Goal: Information Seeking & Learning: Find specific fact

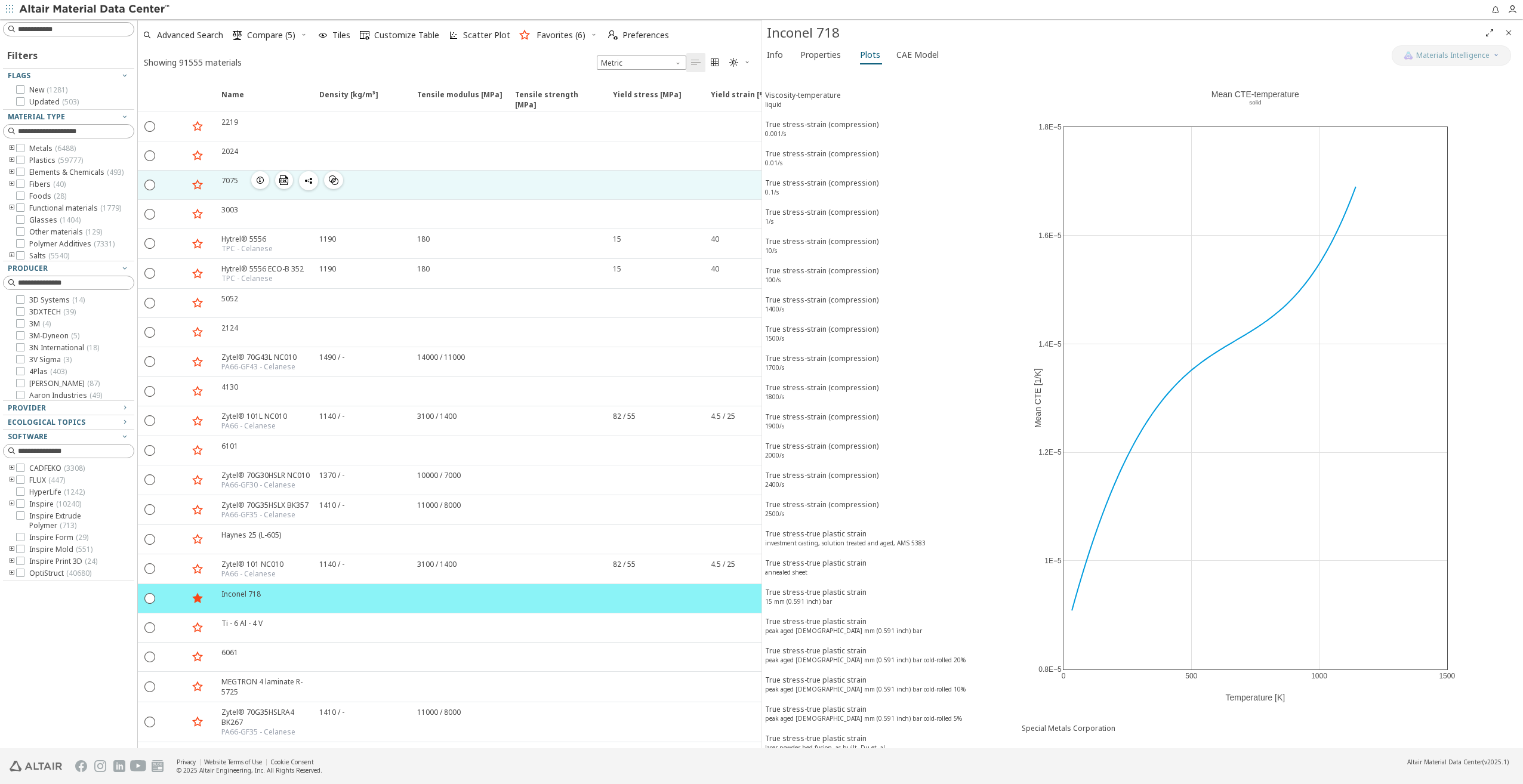
scroll to position [834, 0]
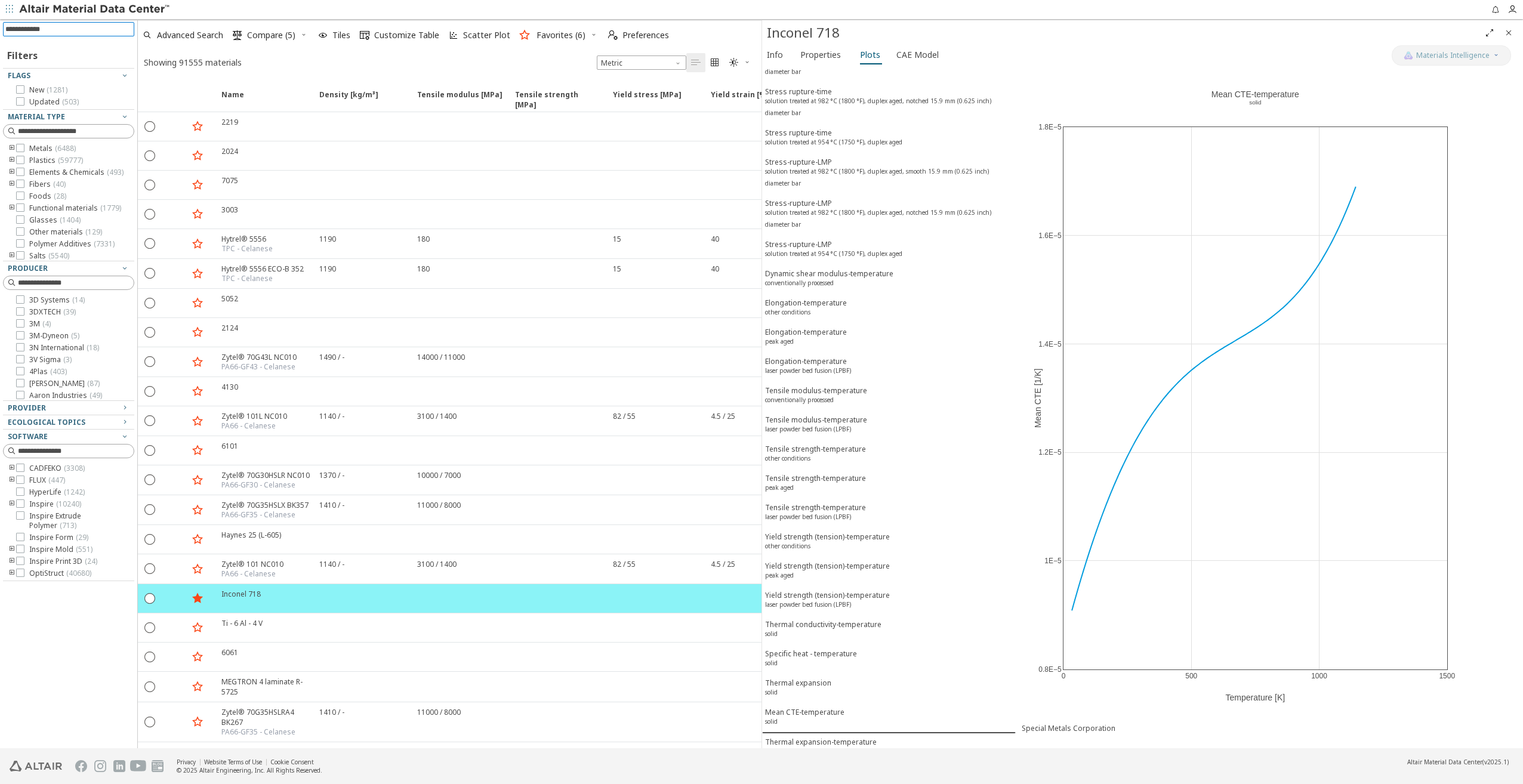
click at [61, 28] on input at bounding box center [70, 29] width 129 height 13
type input "*******"
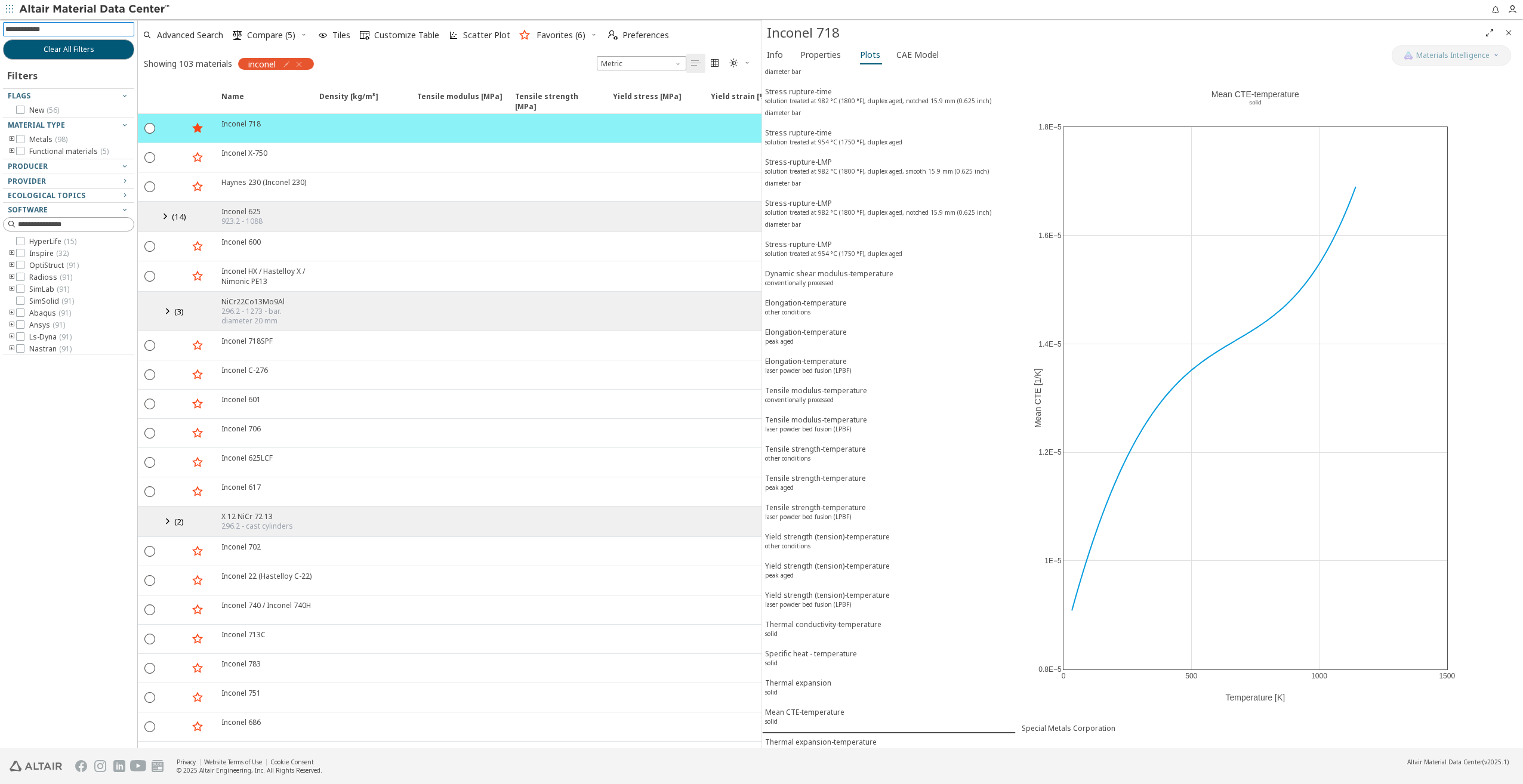
click at [165, 215] on icon at bounding box center [165, 215] width 15 height 15
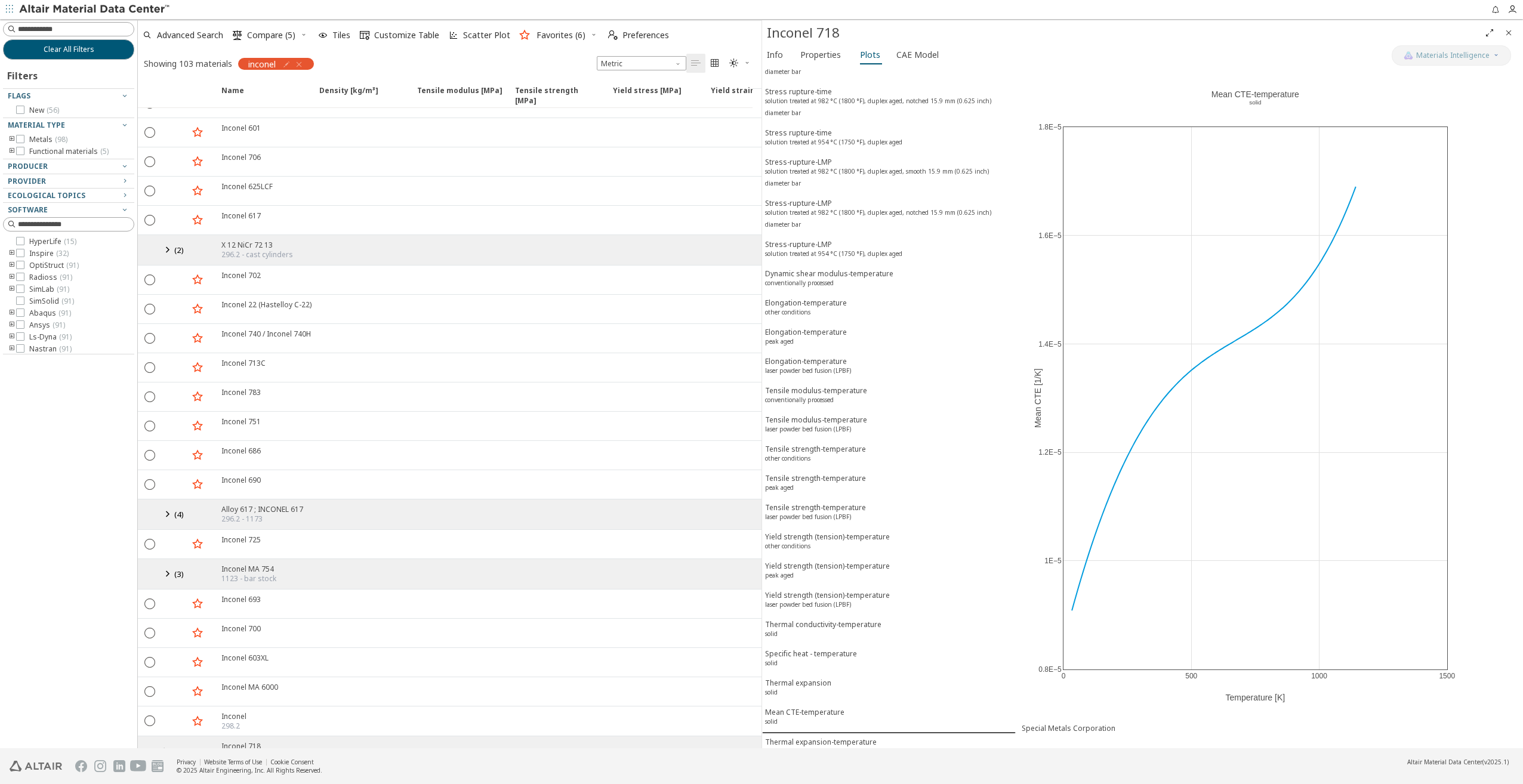
scroll to position [776, 0]
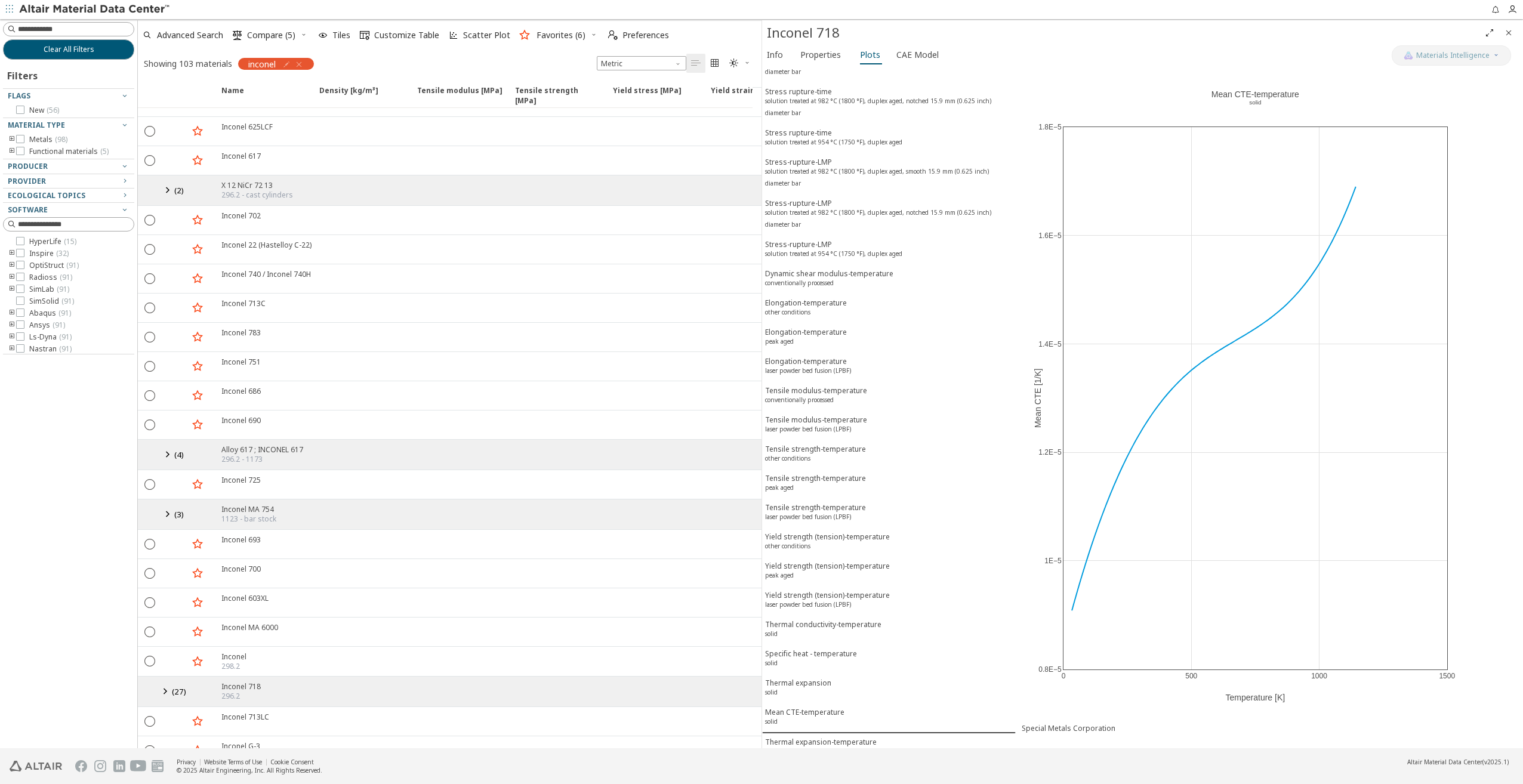
click at [164, 684] on icon at bounding box center [165, 691] width 15 height 15
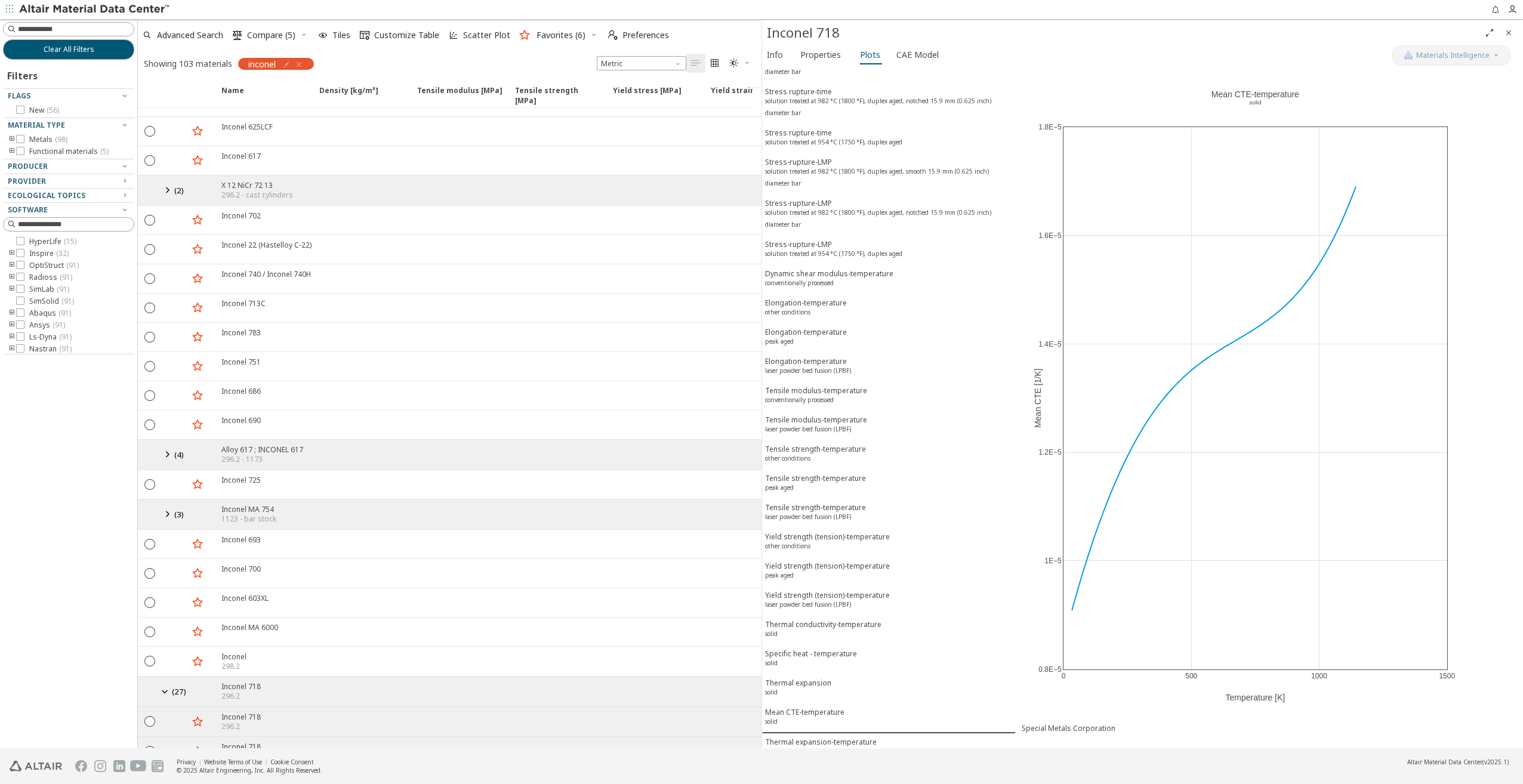
scroll to position [835, 0]
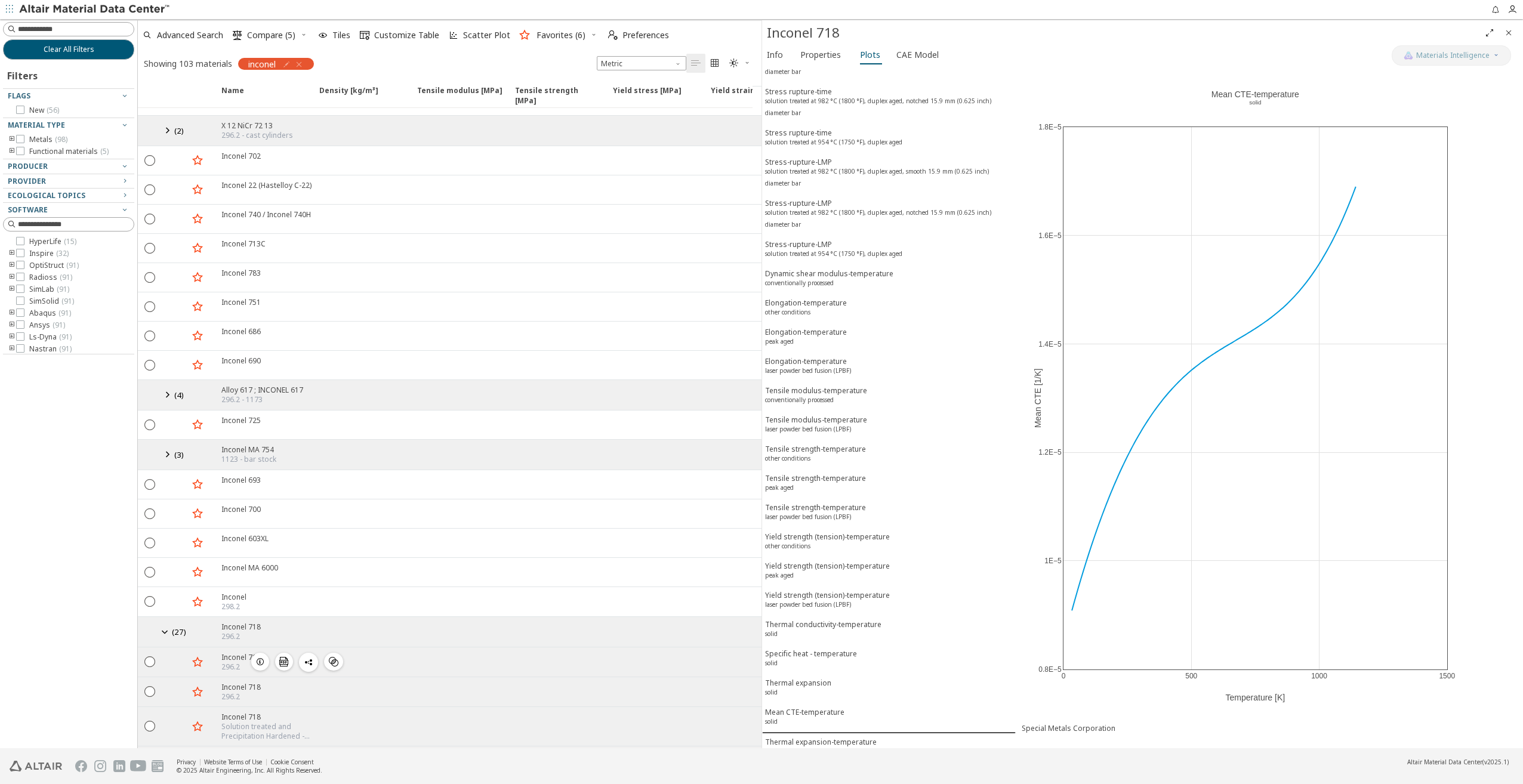
click at [261, 657] on icon "button" at bounding box center [260, 661] width 9 height 9
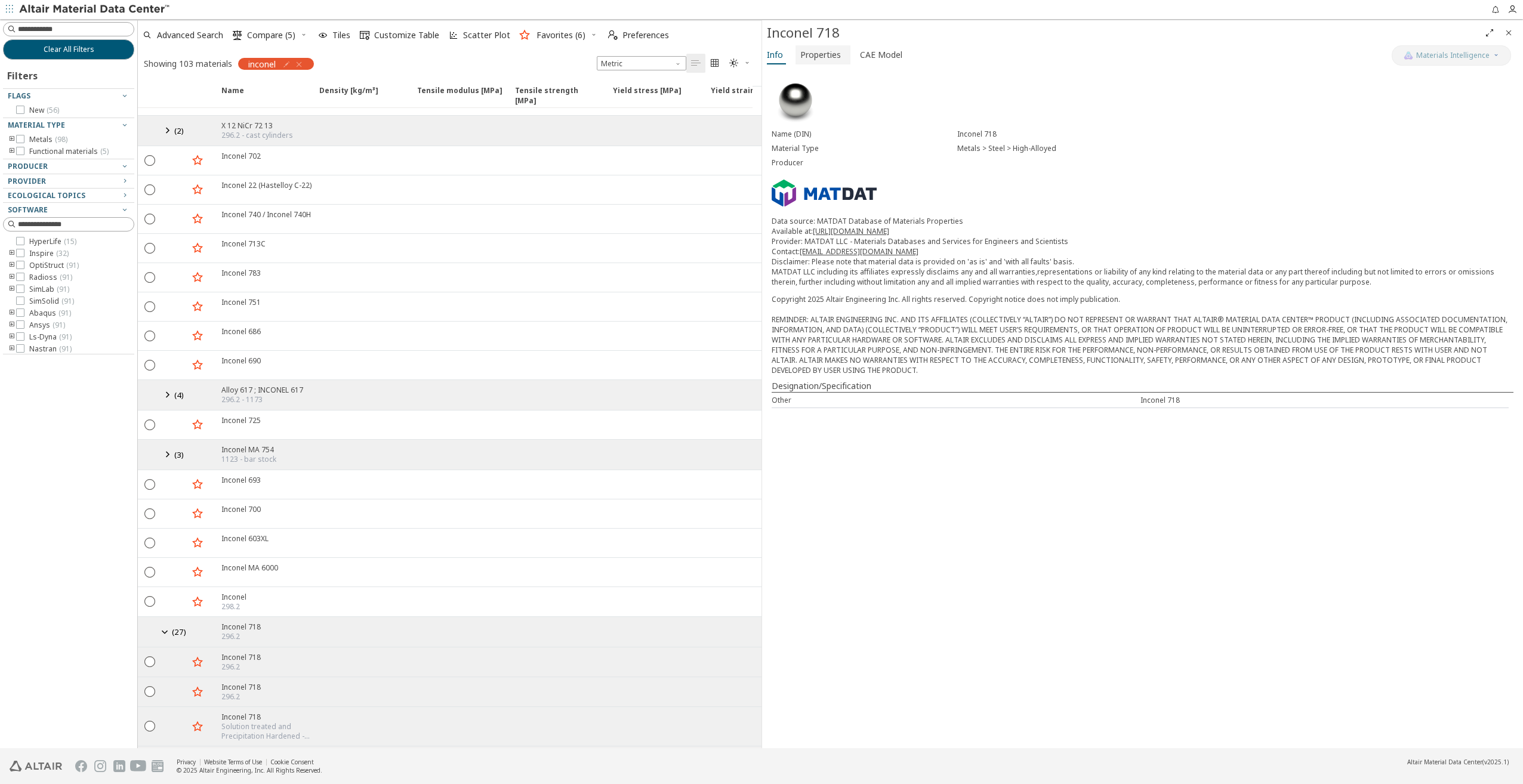
click at [826, 55] on span "Properties" at bounding box center [820, 54] width 41 height 19
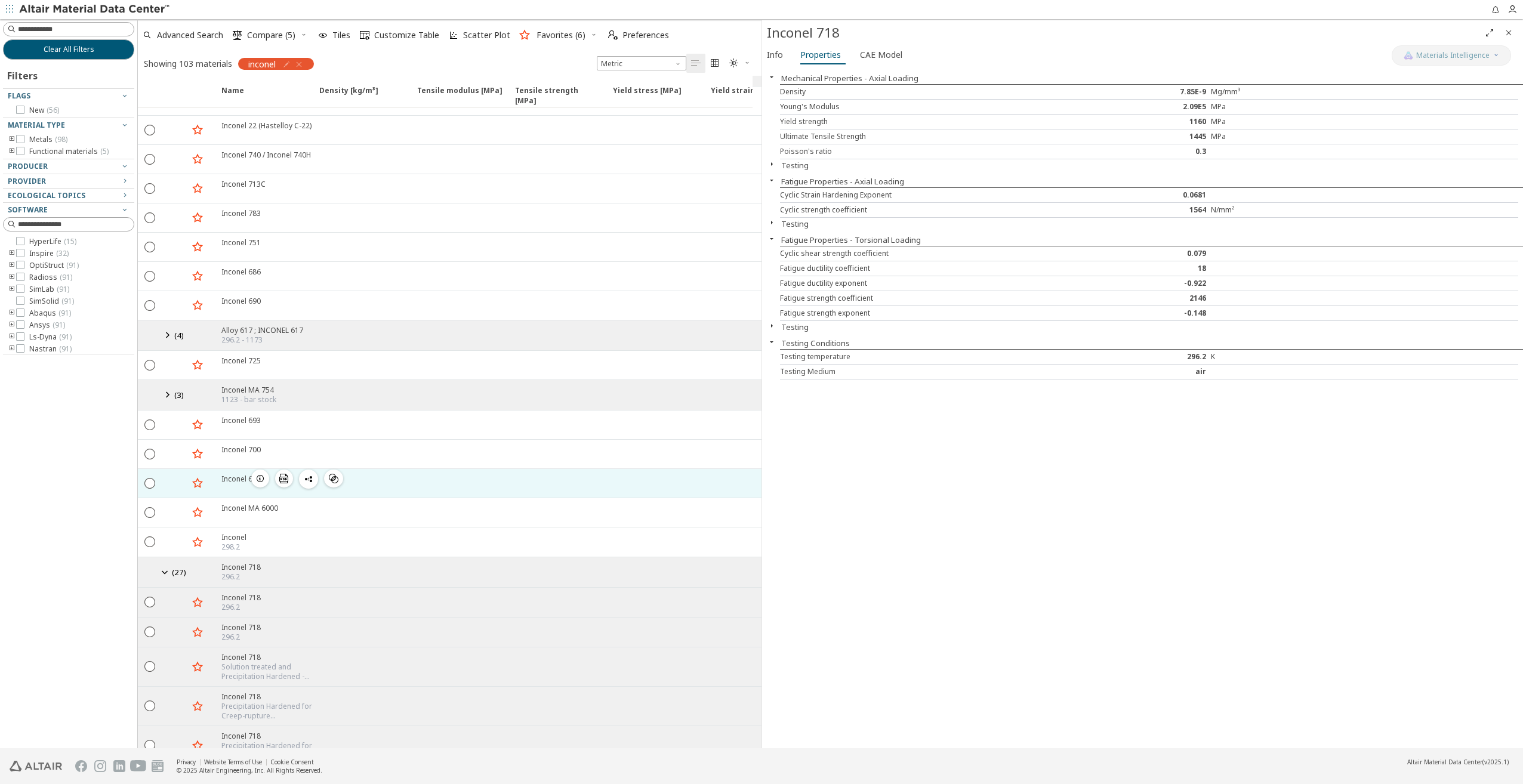
scroll to position [955, 0]
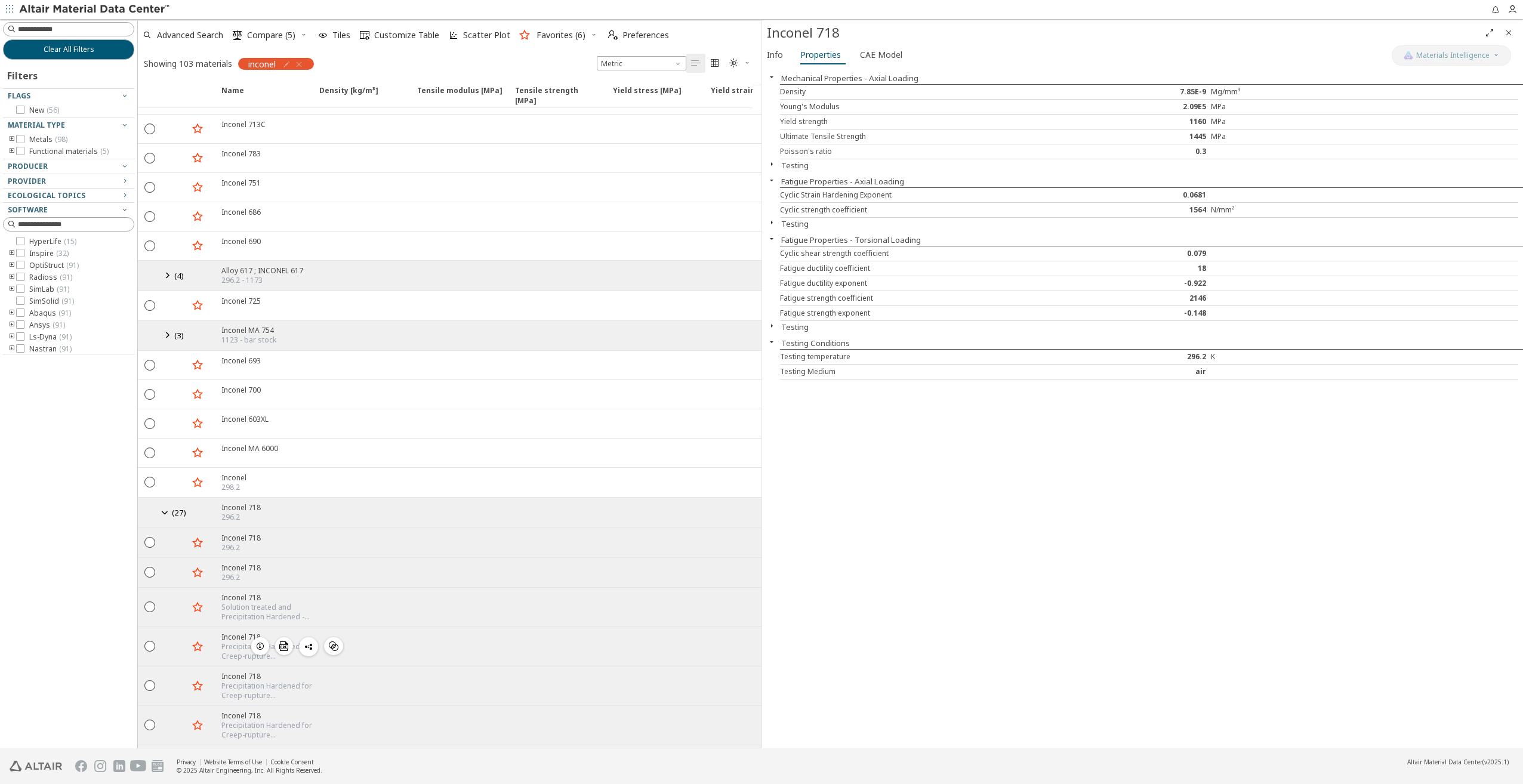
click at [261, 641] on icon "button" at bounding box center [260, 646] width 9 height 9
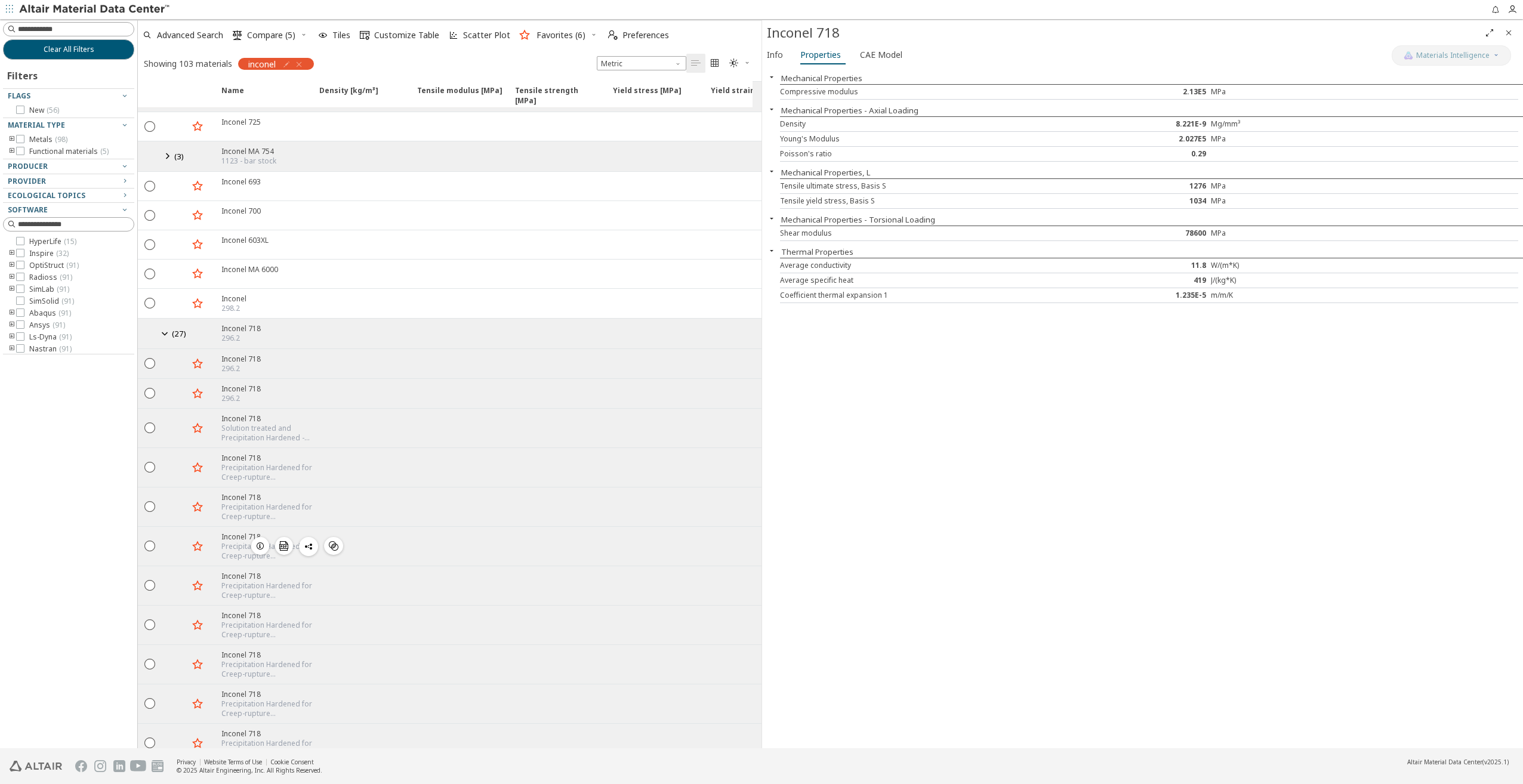
scroll to position [1193, 0]
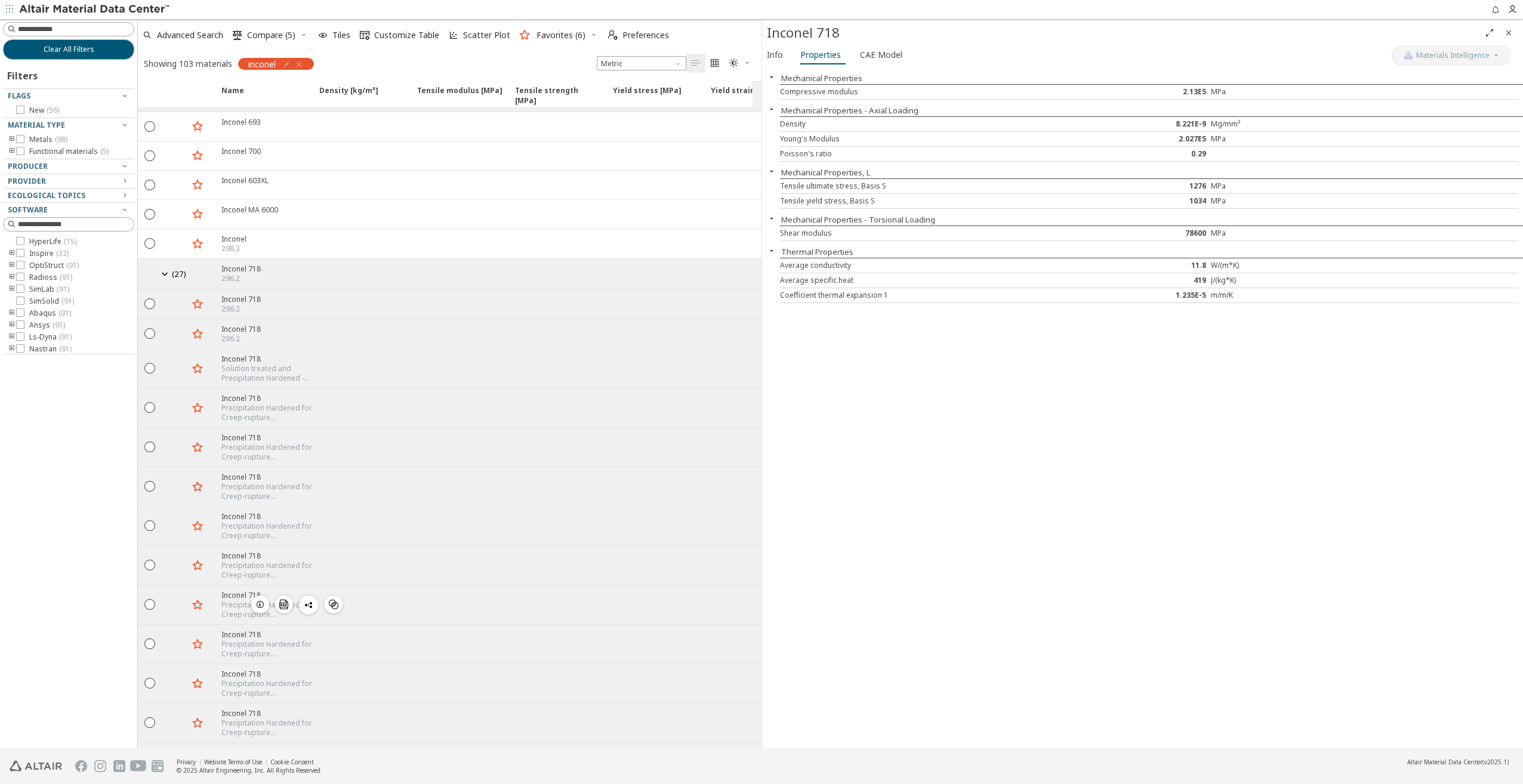
click at [259, 599] on icon "button" at bounding box center [260, 604] width 9 height 9
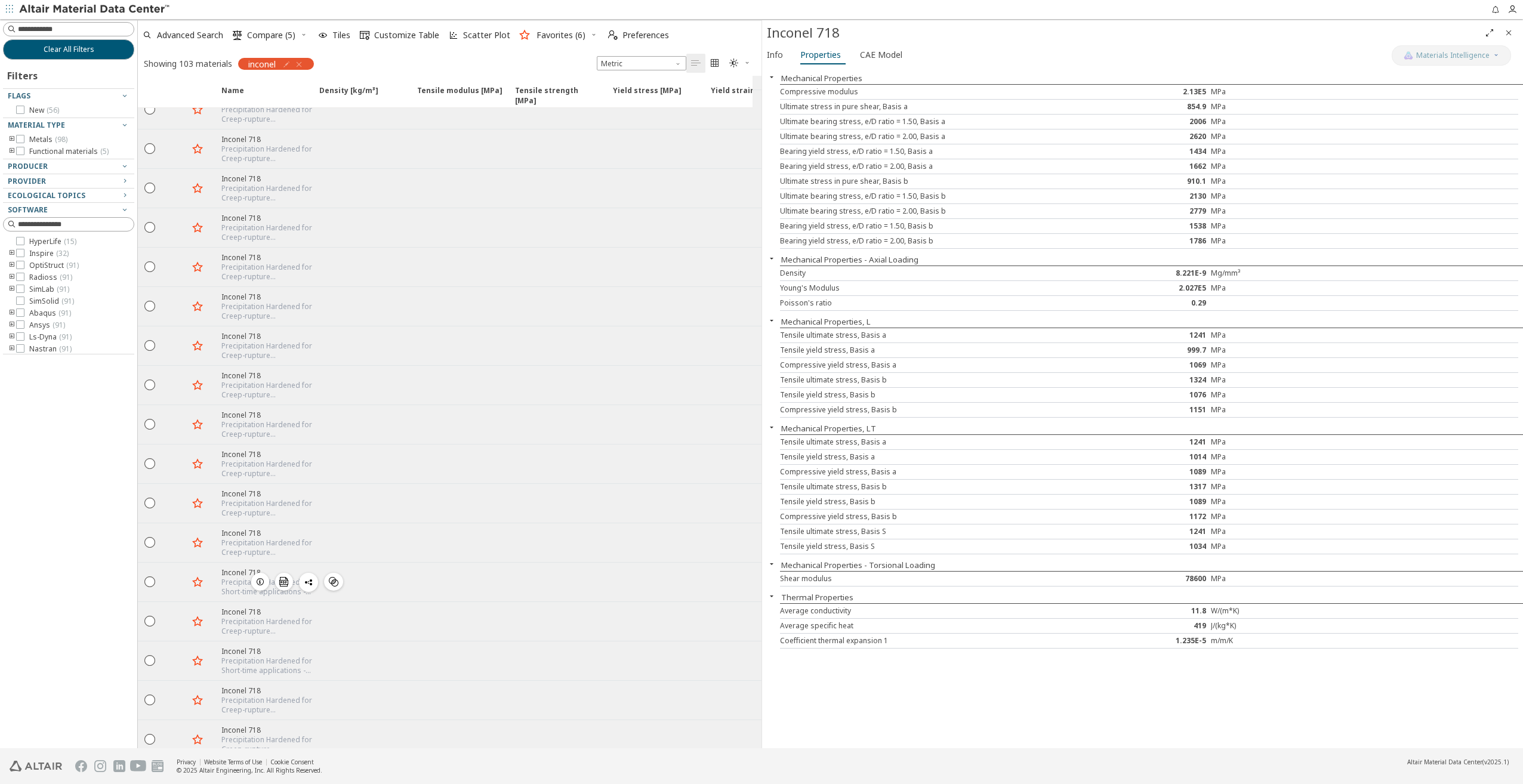
scroll to position [1551, 0]
click at [258, 635] on icon "button" at bounding box center [260, 640] width 9 height 9
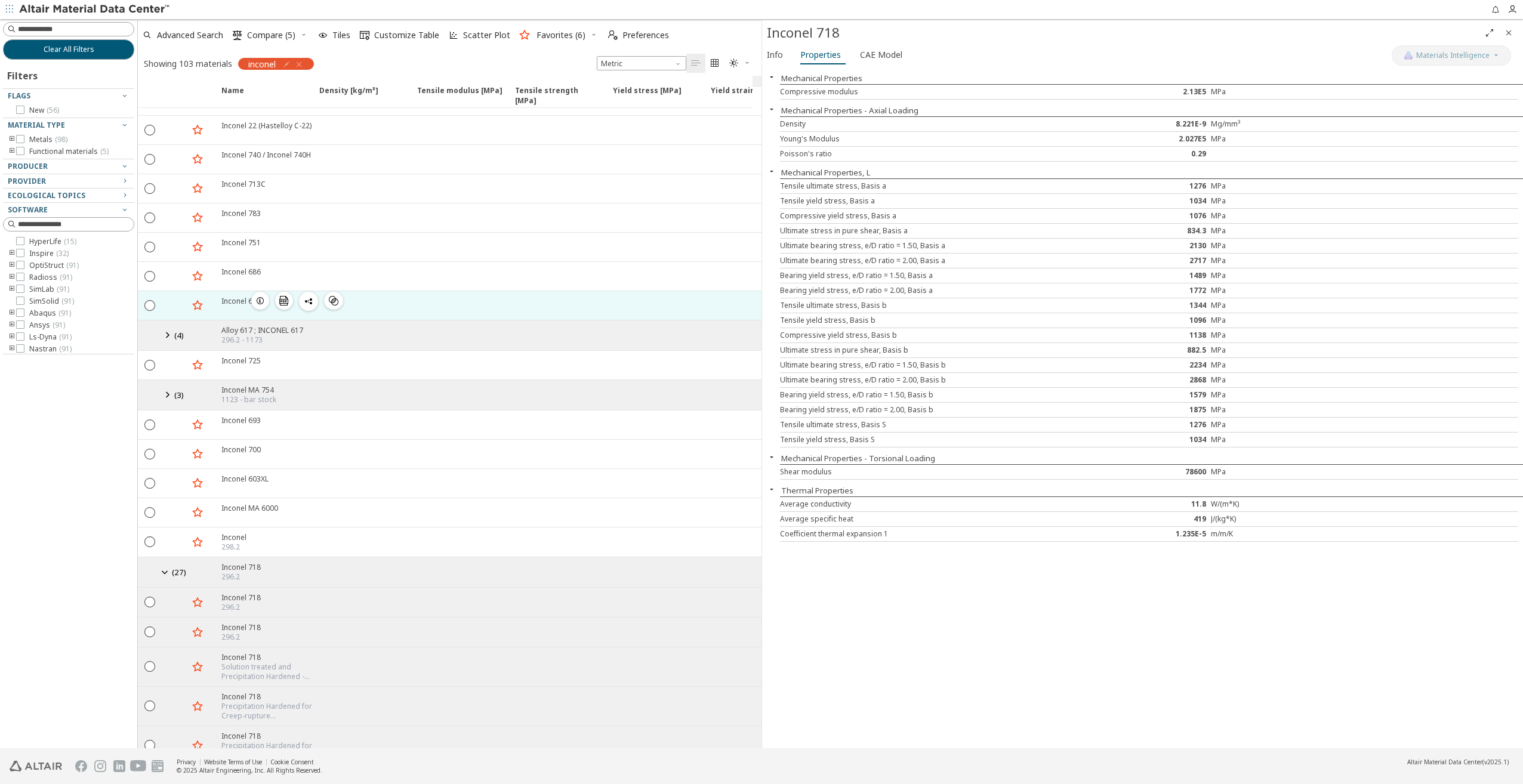
scroll to position [1015, 0]
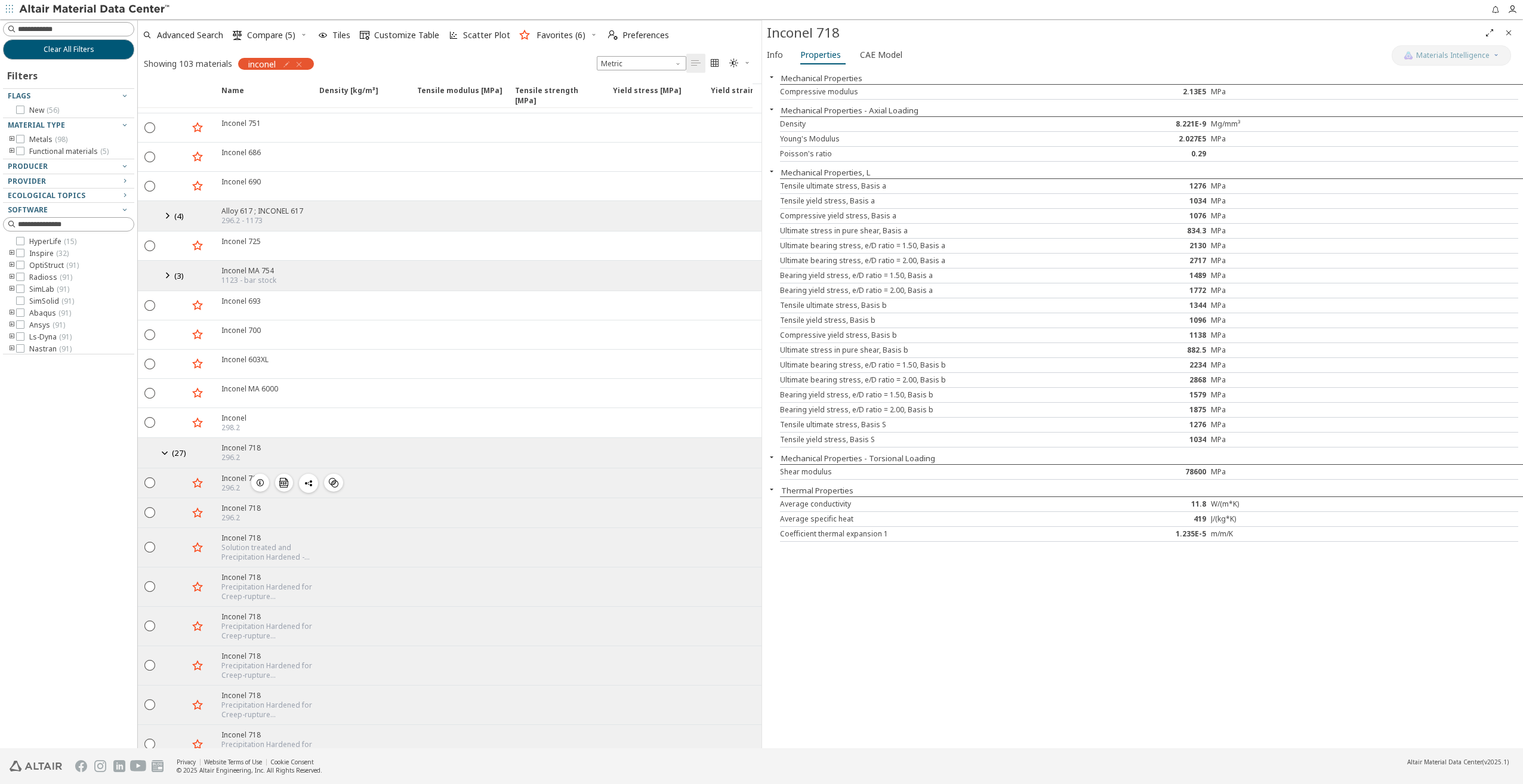
click at [261, 478] on icon "button" at bounding box center [260, 483] width 9 height 9
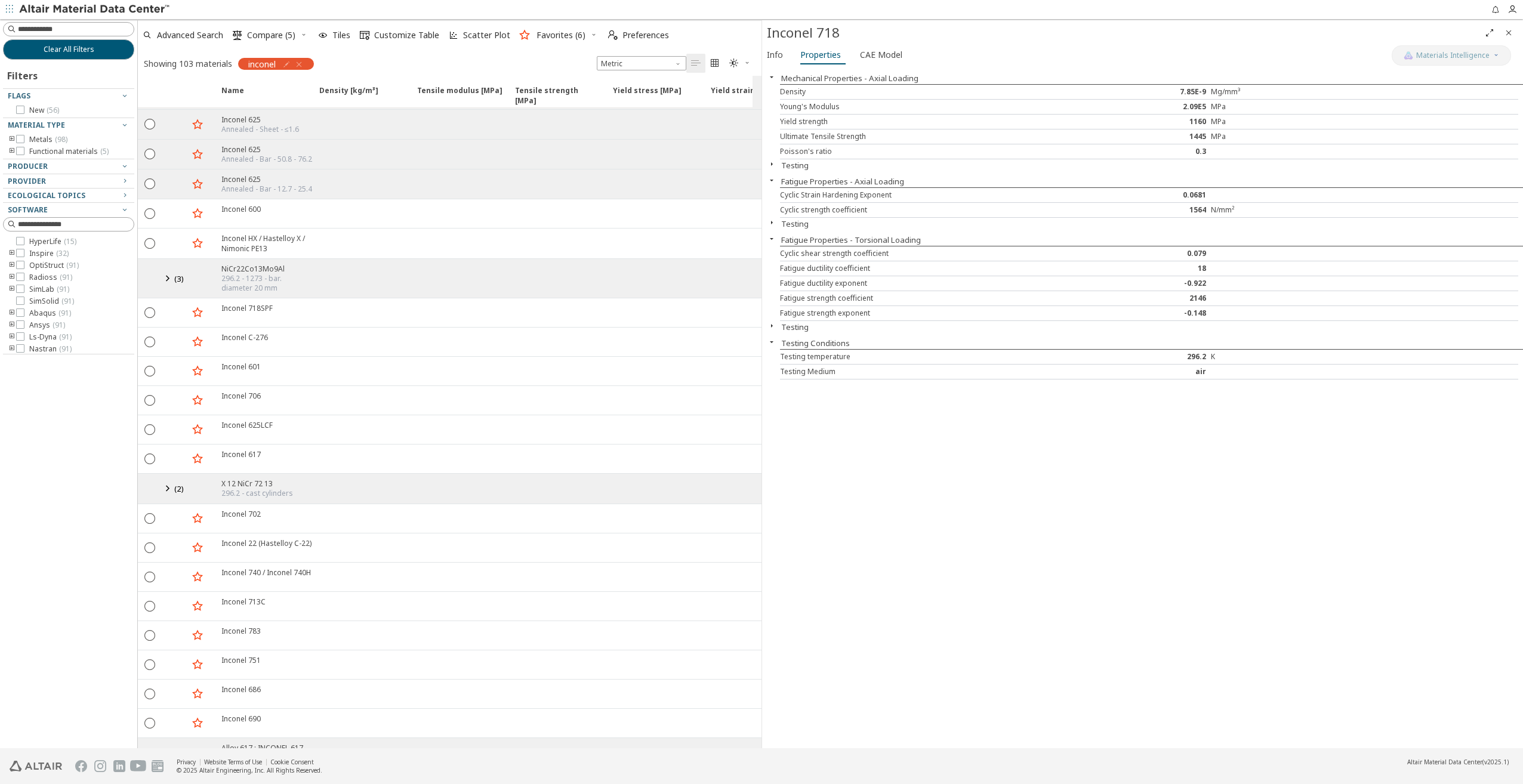
scroll to position [418, 0]
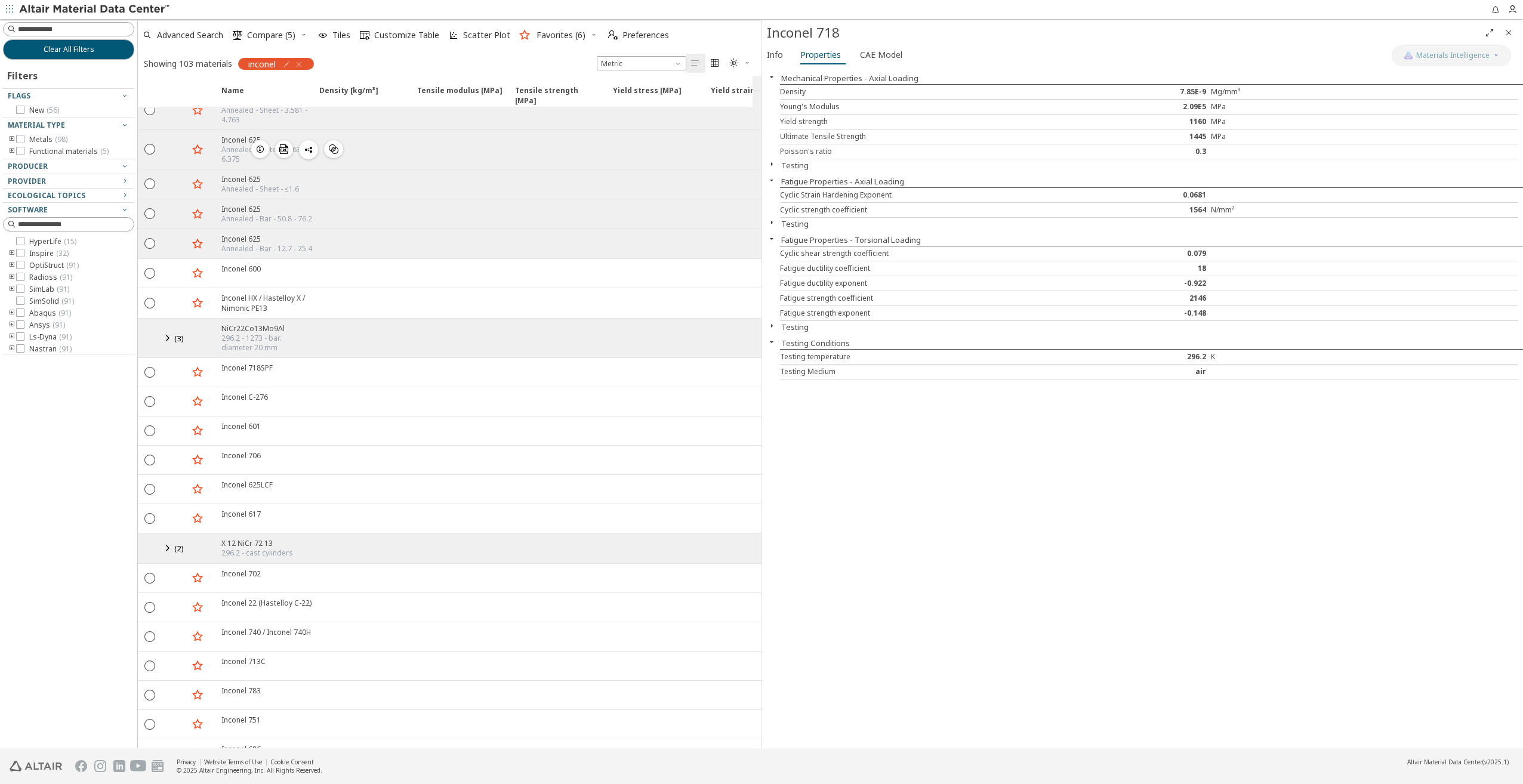
click at [264, 144] on icon "button" at bounding box center [260, 149] width 9 height 9
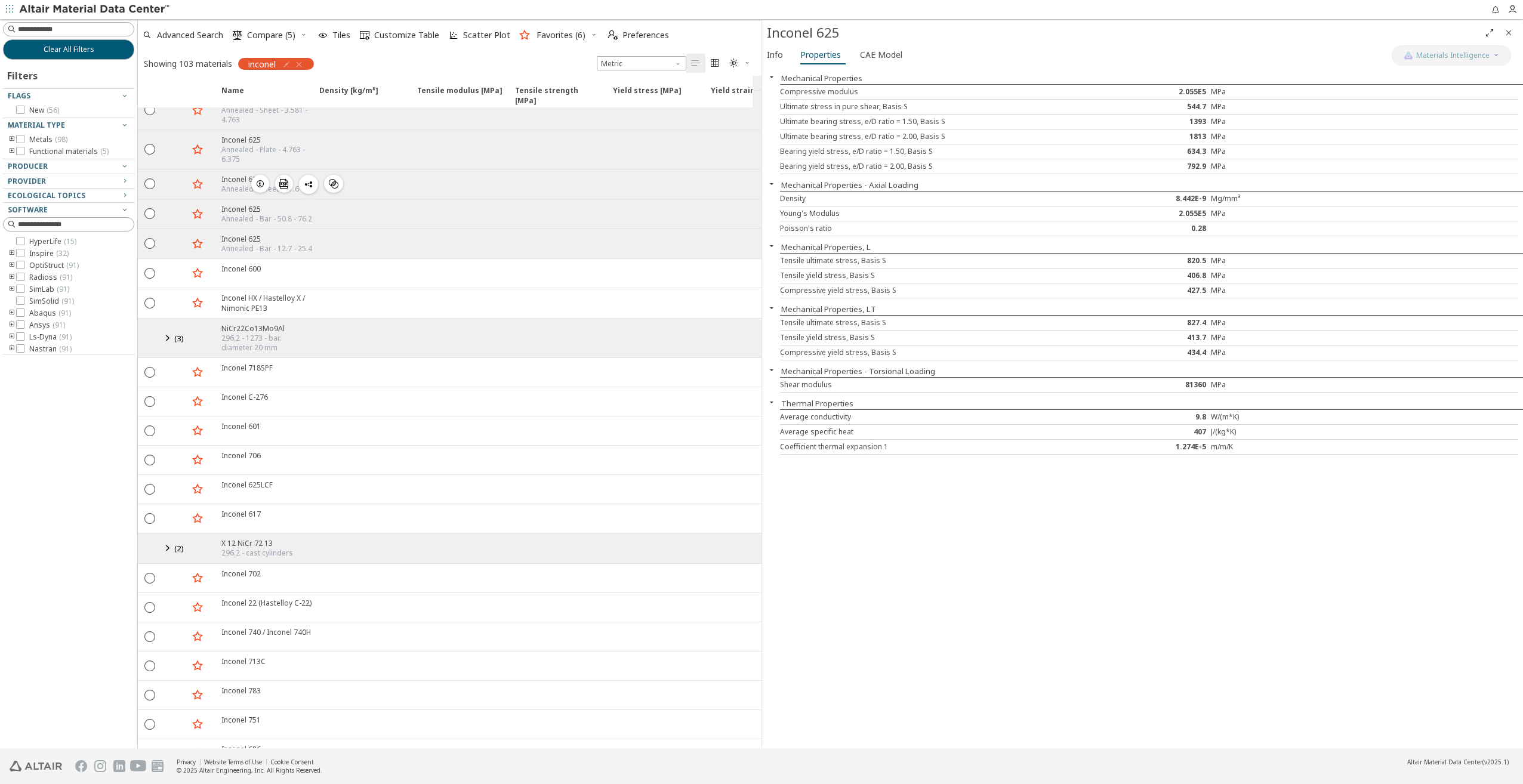
click at [263, 179] on icon "button" at bounding box center [260, 184] width 9 height 9
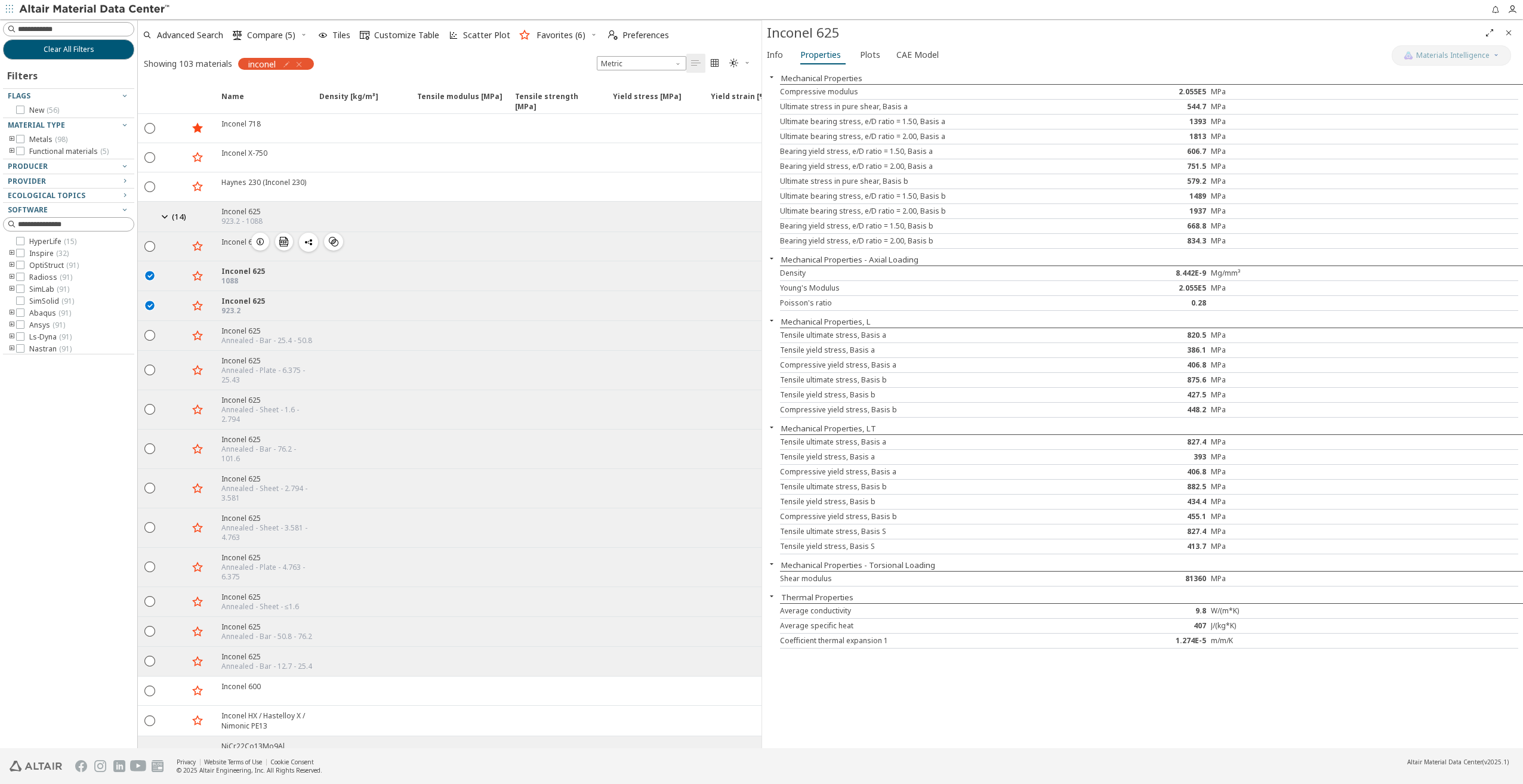
click at [261, 241] on icon "button" at bounding box center [260, 241] width 9 height 9
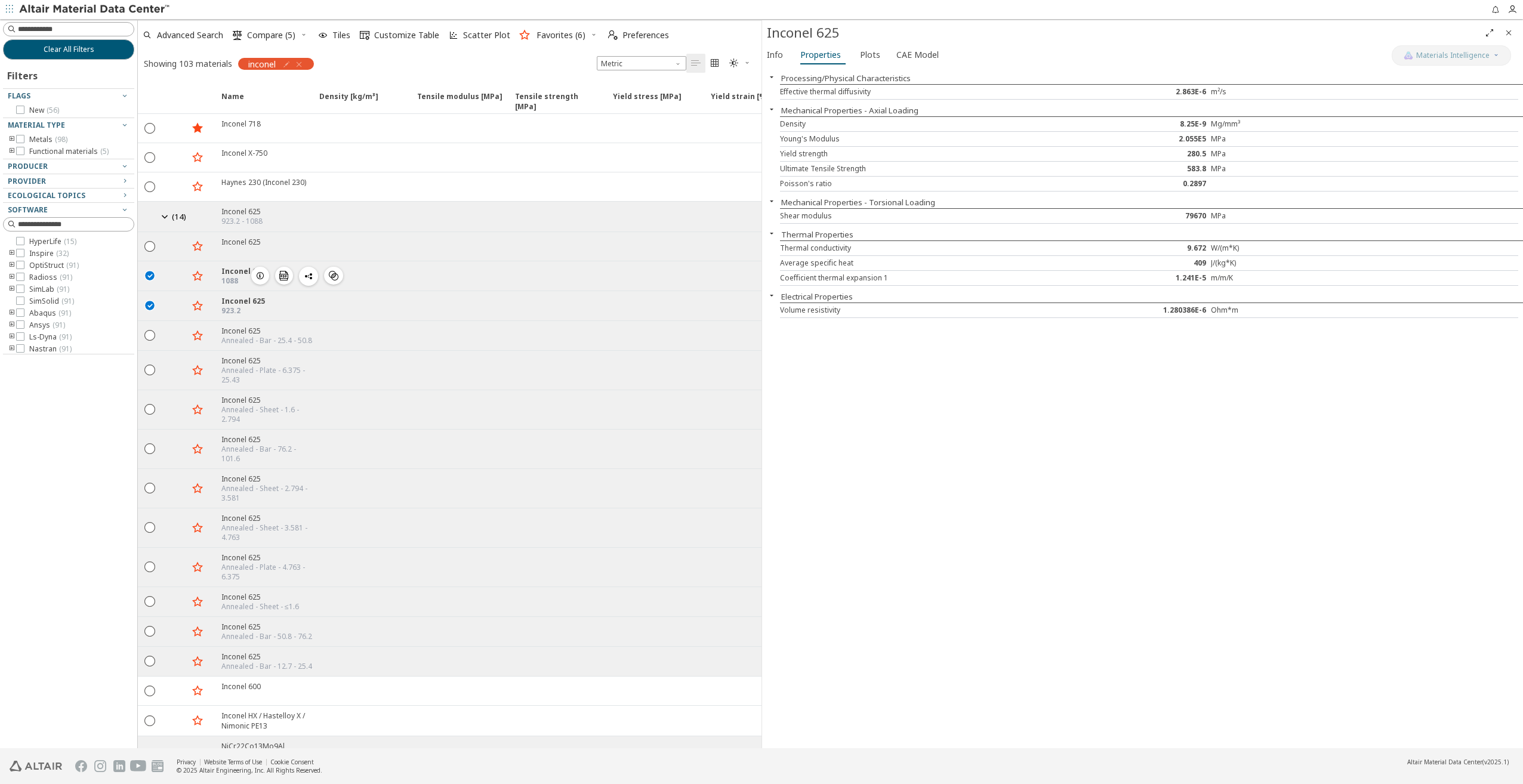
click at [258, 275] on icon "button" at bounding box center [260, 275] width 9 height 9
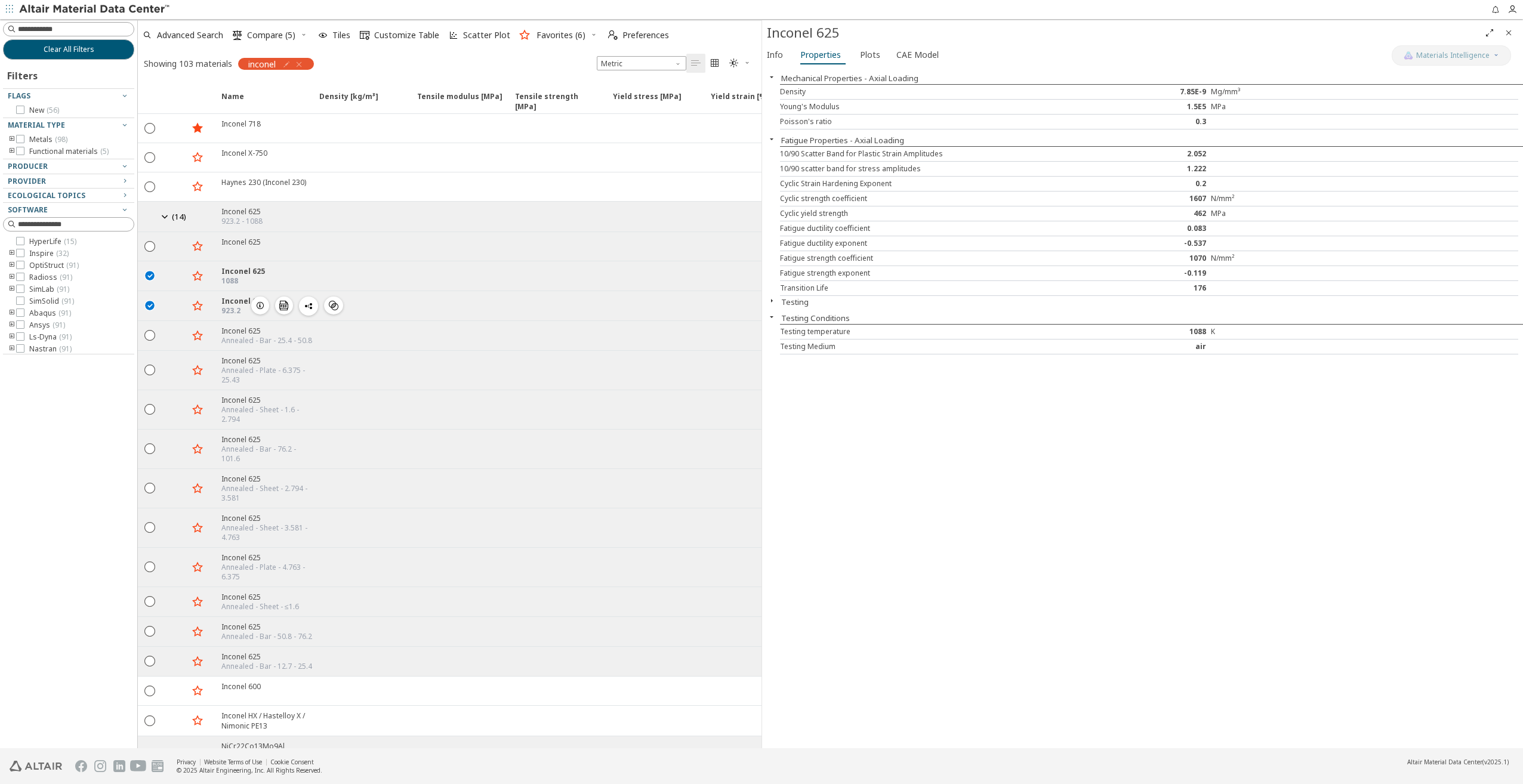
click at [260, 300] on icon "button" at bounding box center [260, 305] width 9 height 9
click at [773, 297] on icon "button" at bounding box center [771, 300] width 9 height 9
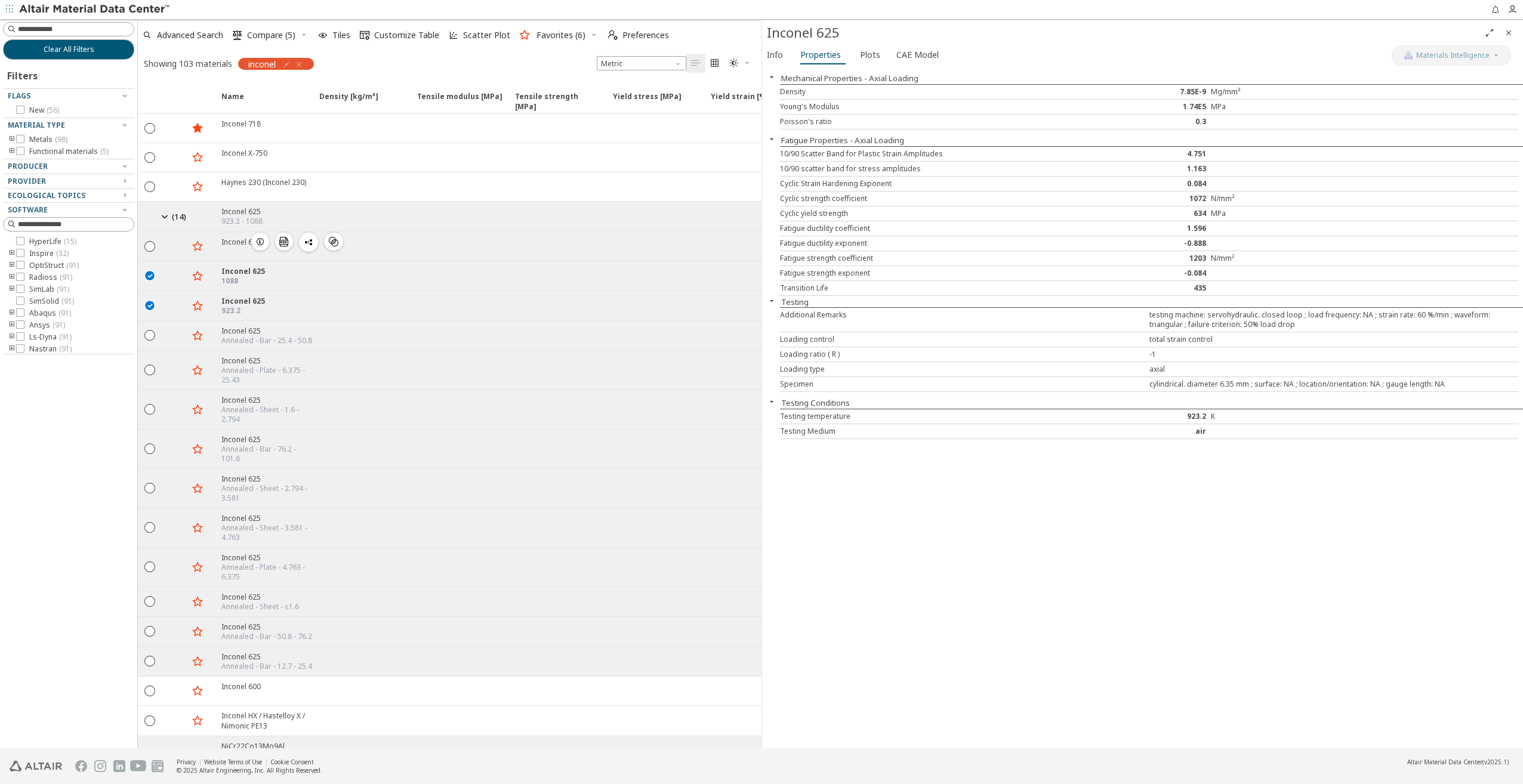
click at [264, 238] on icon "button" at bounding box center [260, 241] width 9 height 9
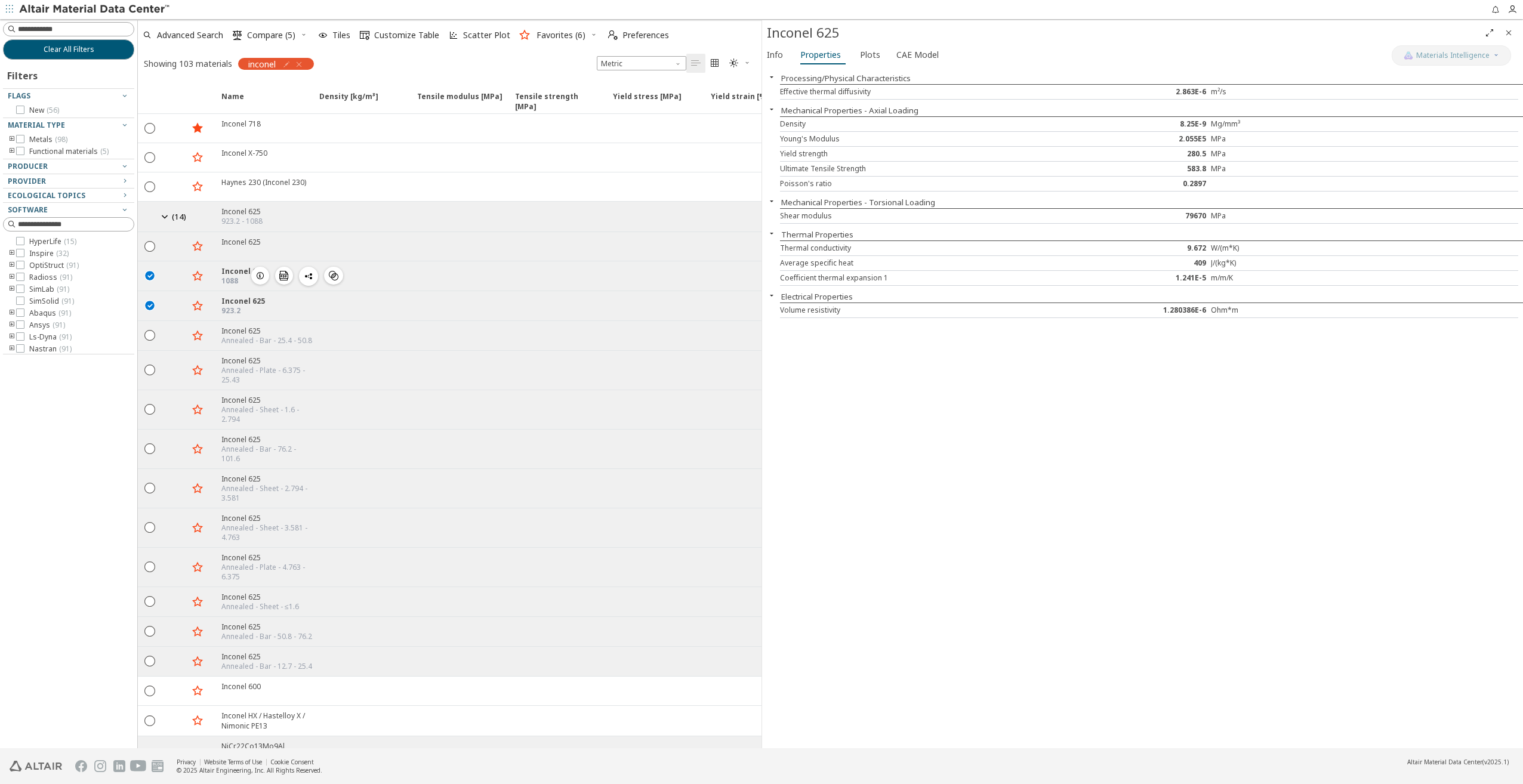
click at [261, 271] on icon "button" at bounding box center [260, 275] width 9 height 9
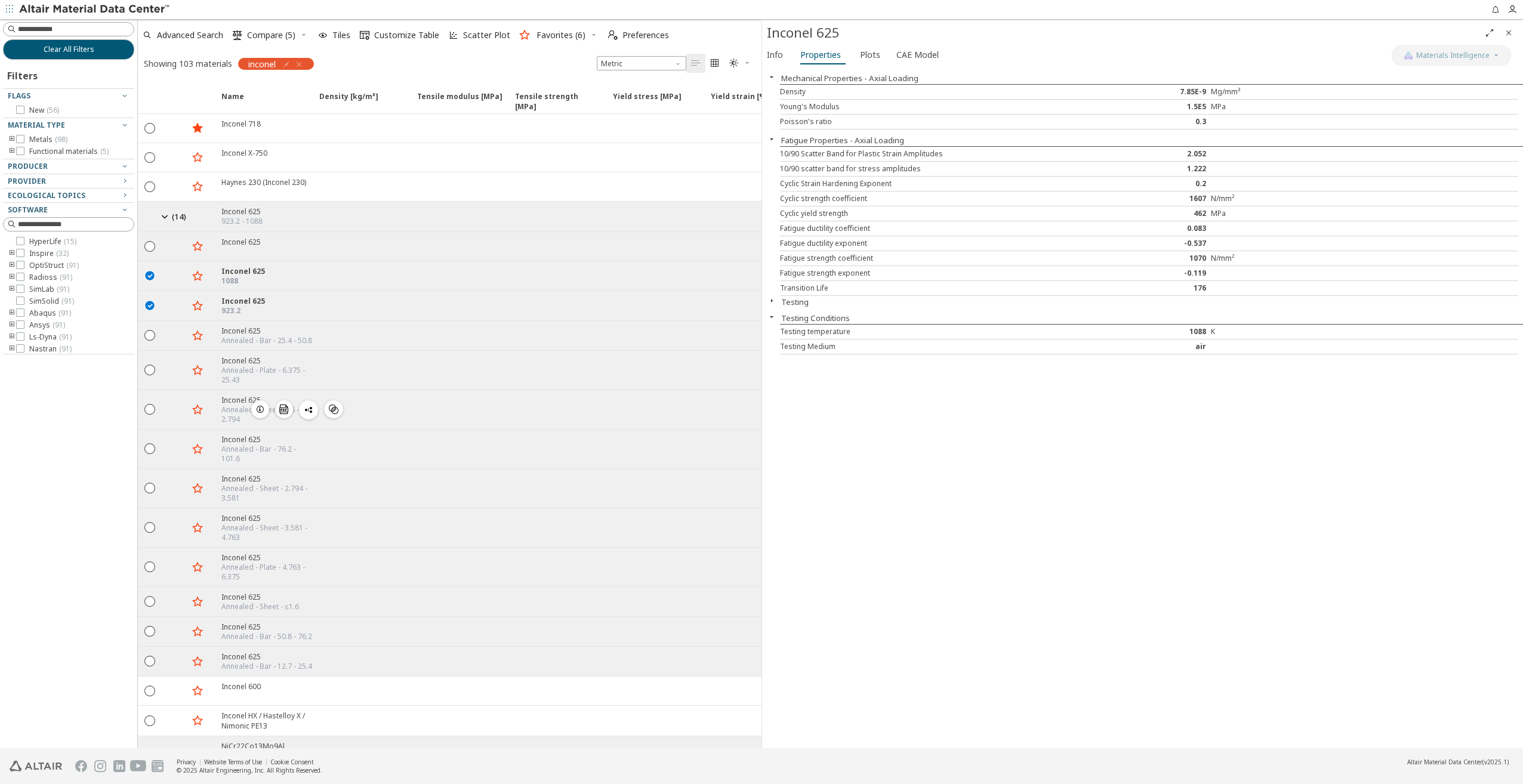
click at [261, 405] on icon "button" at bounding box center [260, 409] width 9 height 9
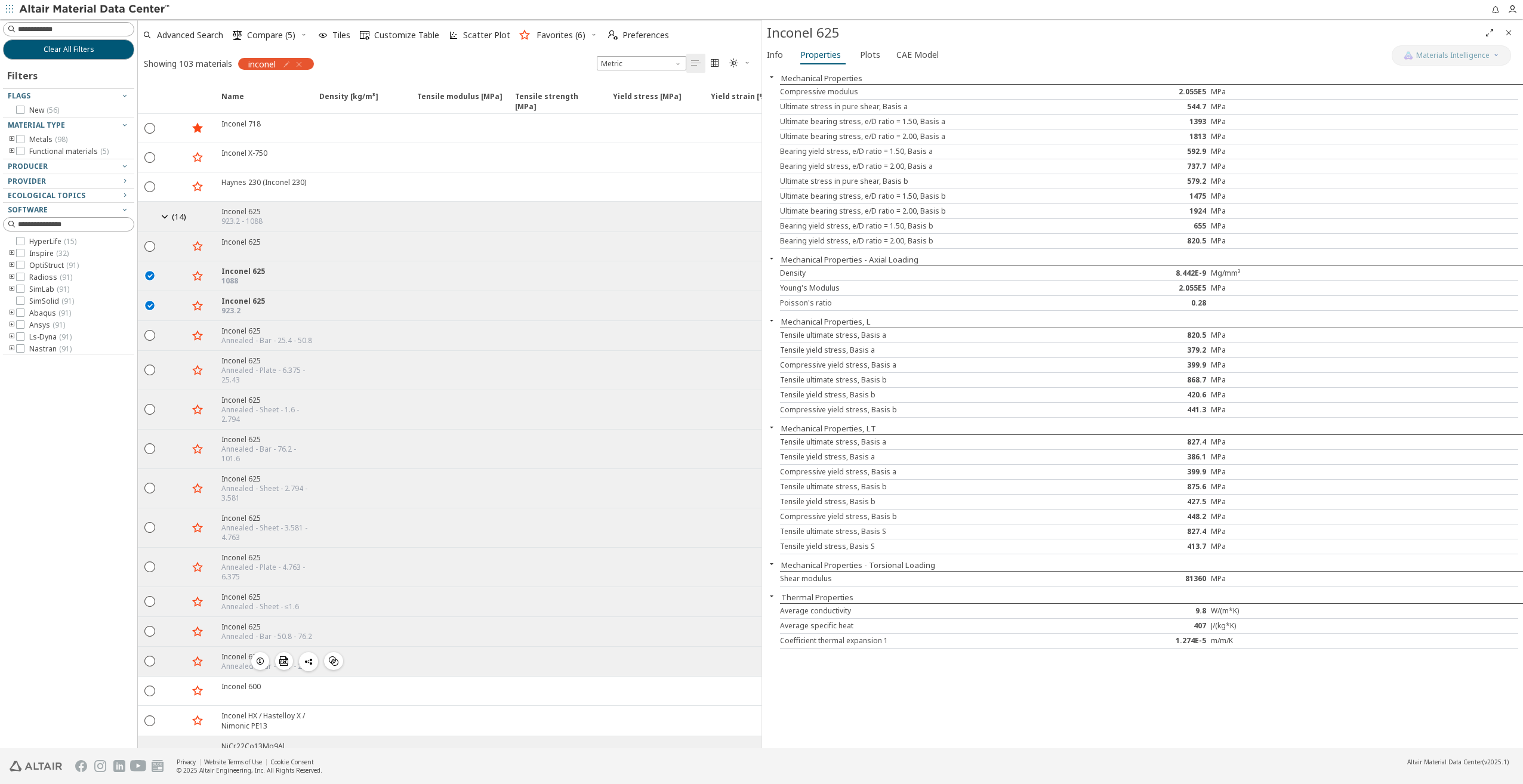
click at [260, 656] on icon "button" at bounding box center [260, 661] width 9 height 9
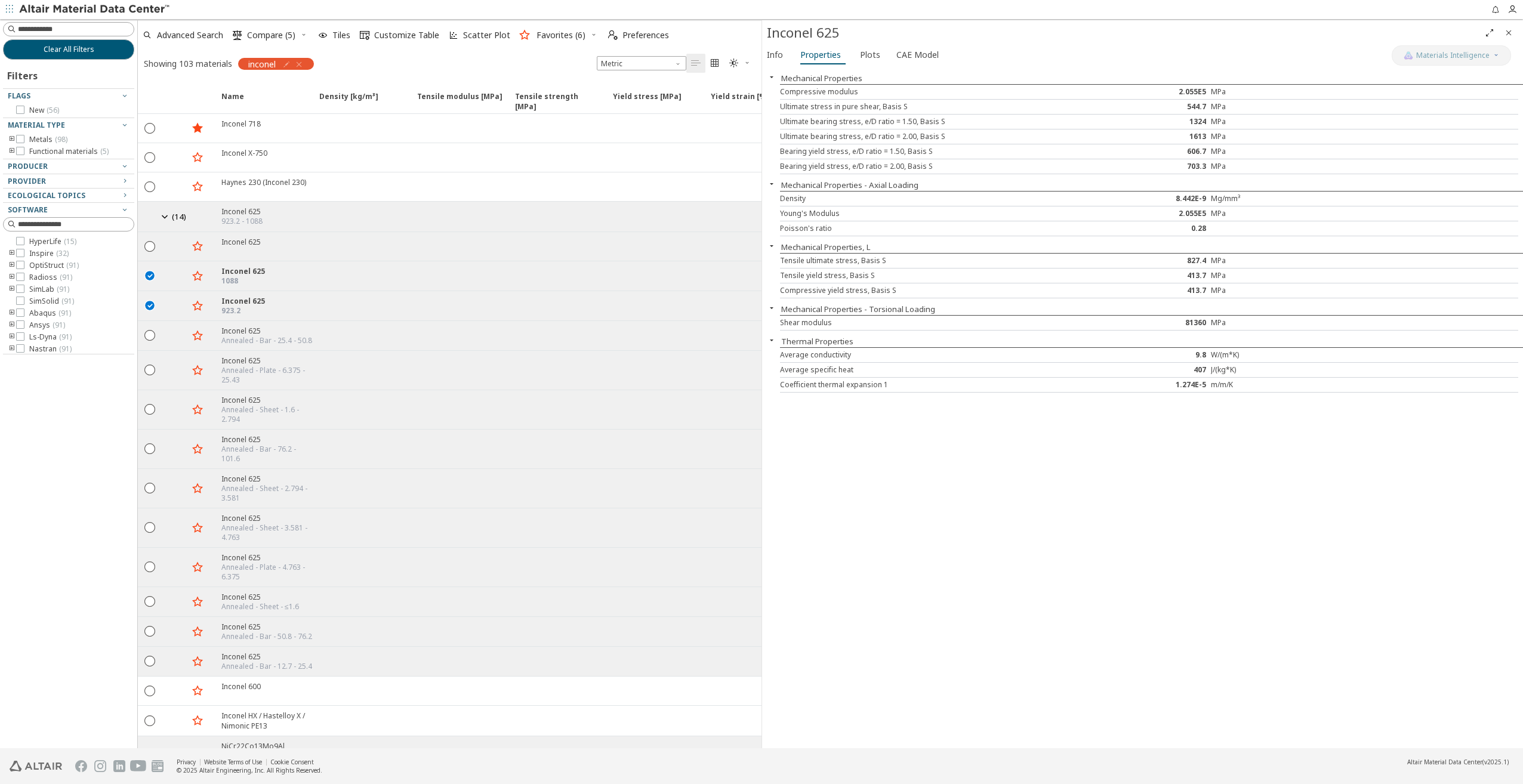
click at [303, 64] on icon "button" at bounding box center [299, 64] width 9 height 9
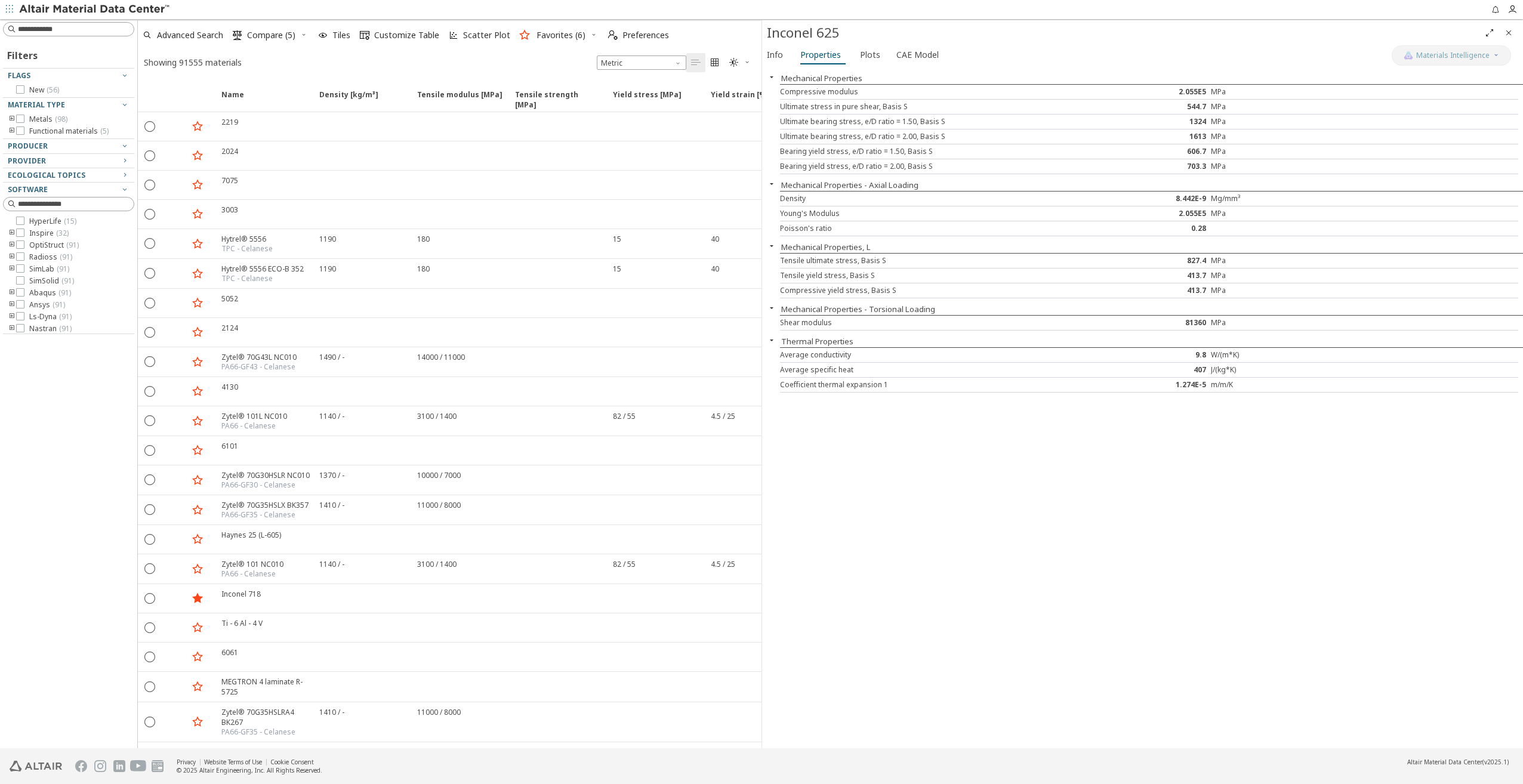
click at [90, 31] on input at bounding box center [75, 29] width 116 height 12
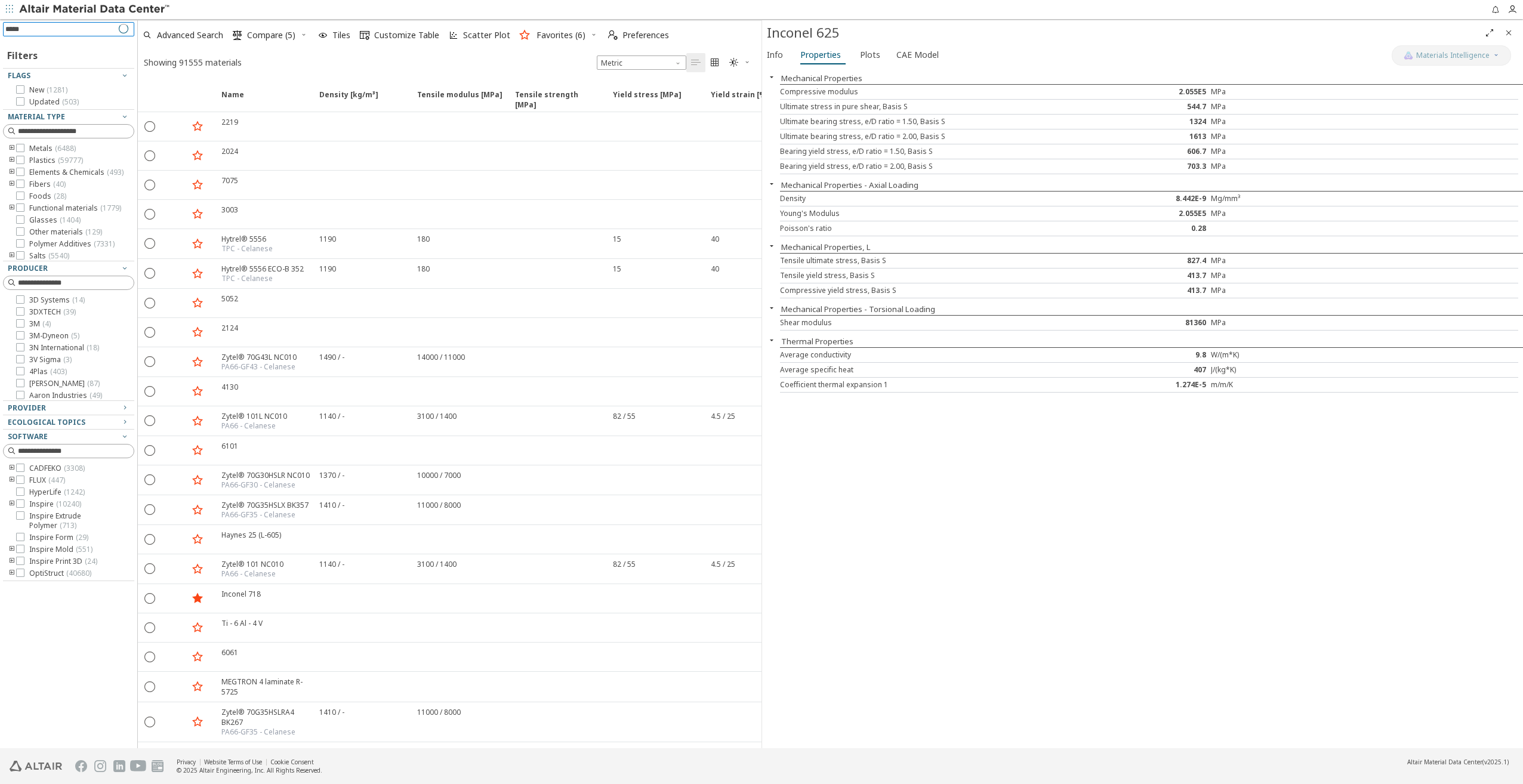
type input "******"
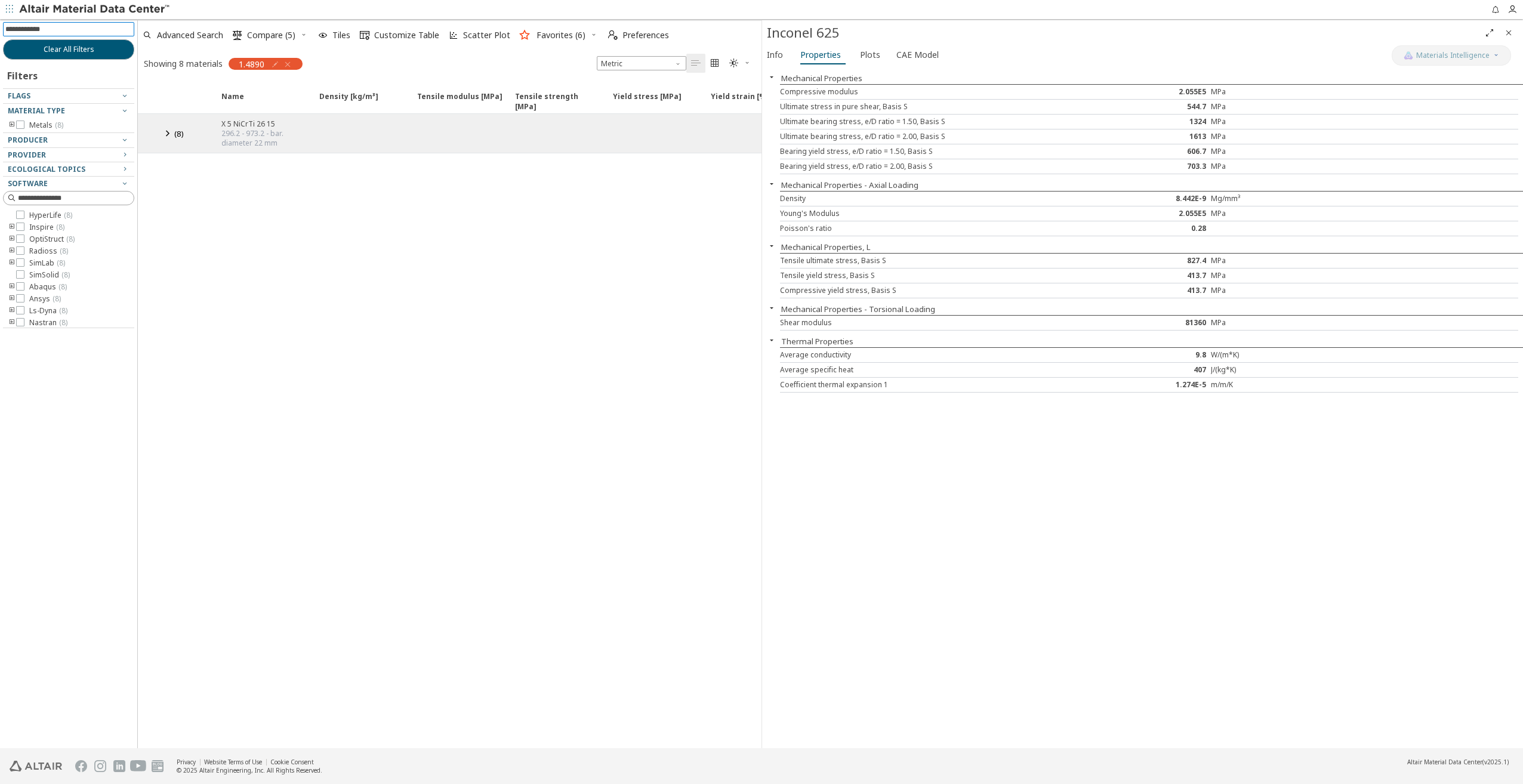
click at [165, 130] on icon at bounding box center [167, 133] width 15 height 15
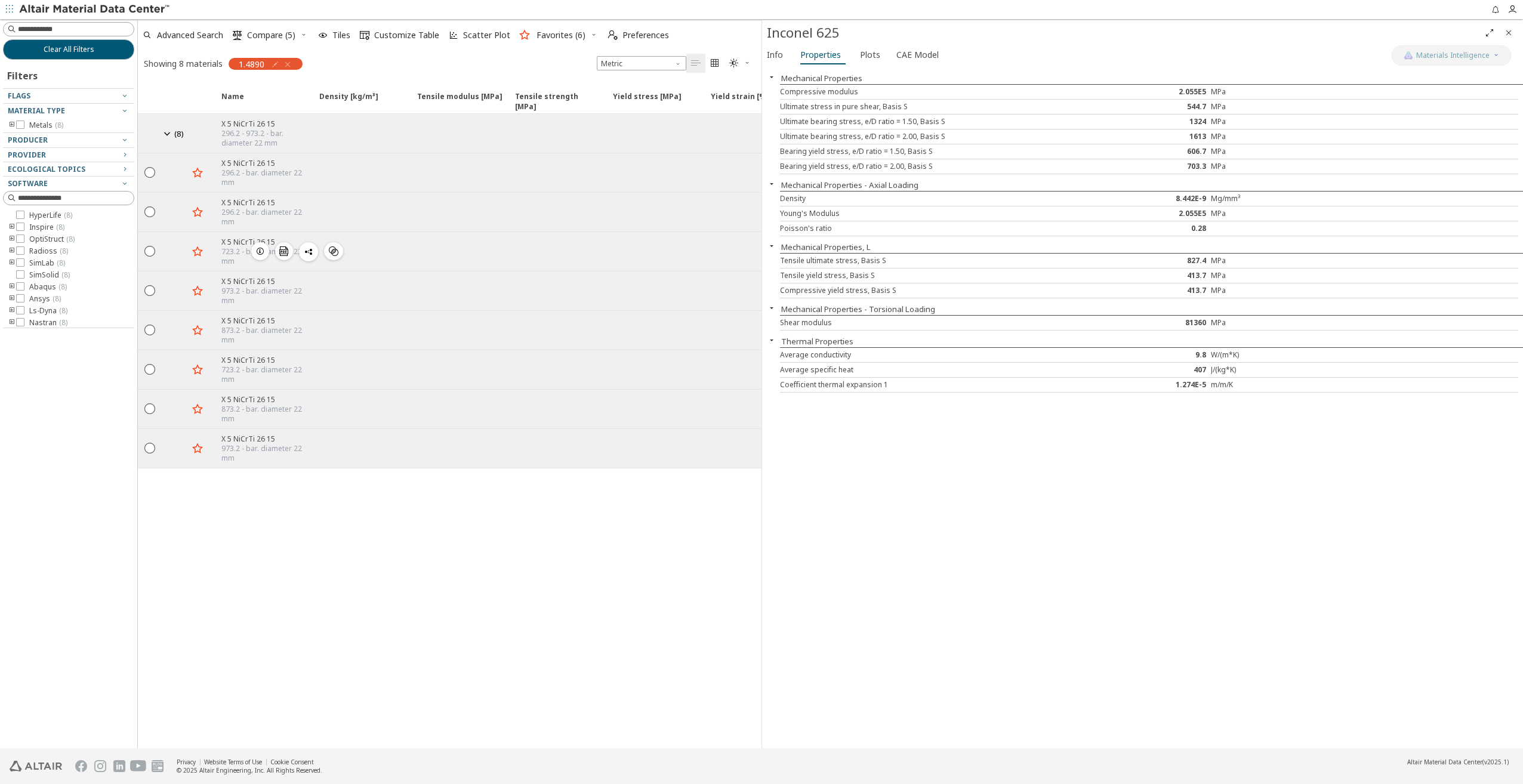
click at [260, 247] on icon "button" at bounding box center [260, 251] width 9 height 9
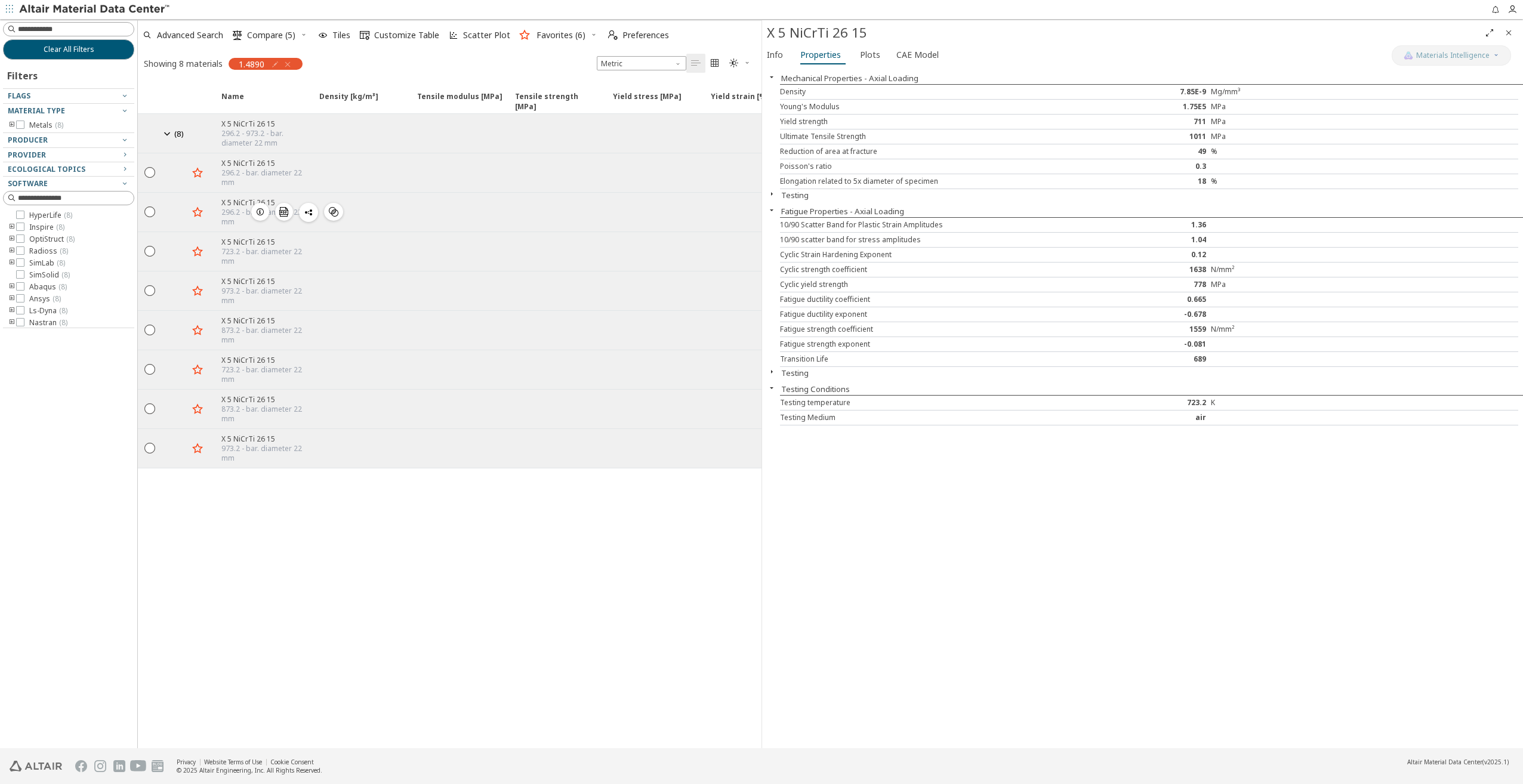
click at [263, 207] on icon "button" at bounding box center [260, 212] width 9 height 9
click at [258, 247] on icon "button" at bounding box center [260, 251] width 9 height 9
click at [263, 208] on icon "button" at bounding box center [260, 212] width 9 height 9
